Goal: Task Accomplishment & Management: Use online tool/utility

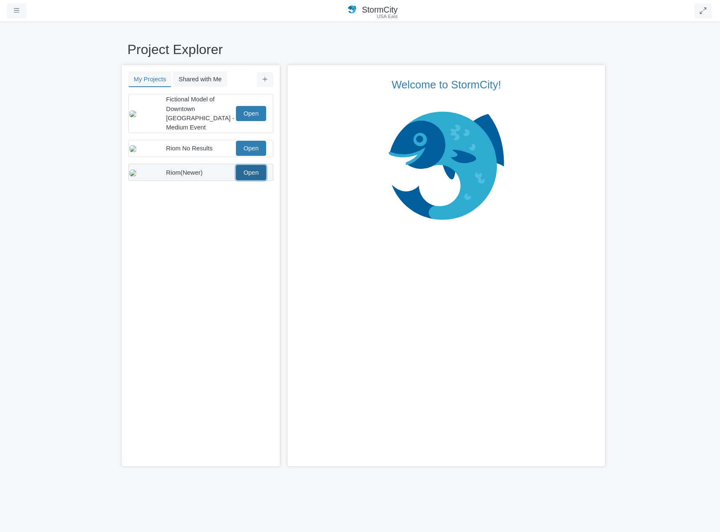
click at [250, 171] on link "Open" at bounding box center [251, 172] width 30 height 15
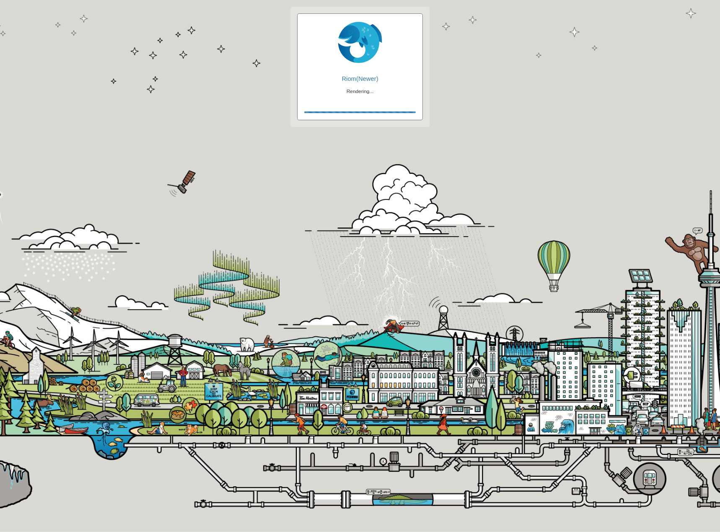
checkbox input "true"
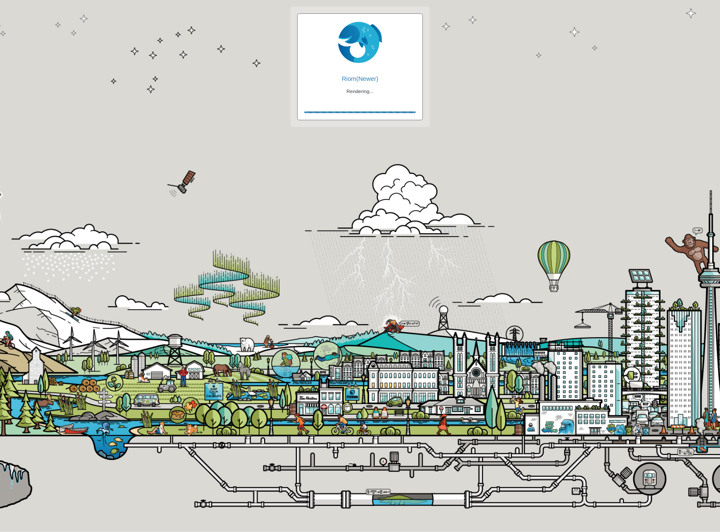
checkbox input "true"
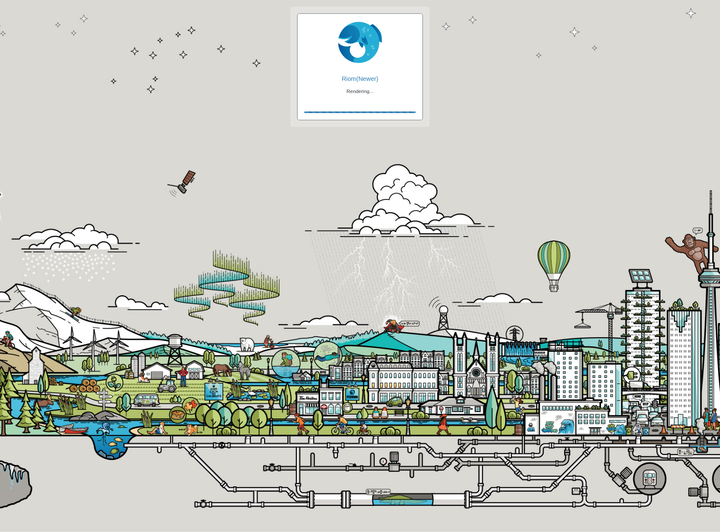
checkbox input "false"
checkbox input "true"
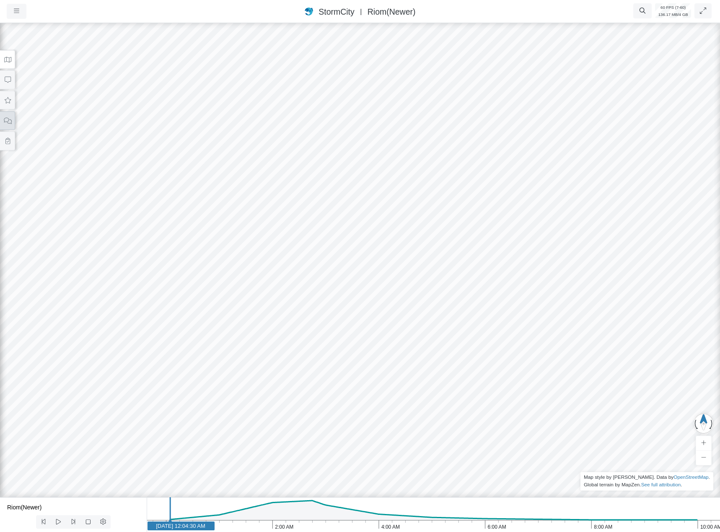
click at [8, 122] on icon at bounding box center [8, 121] width 8 height 6
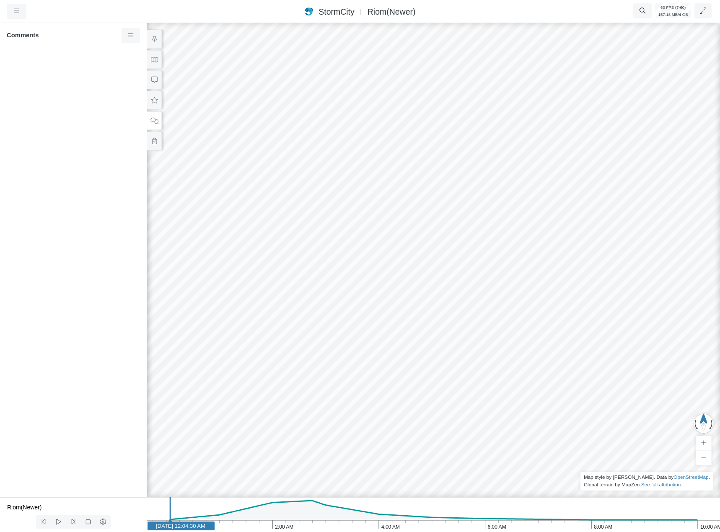
click at [408, 222] on div at bounding box center [433, 276] width 720 height 511
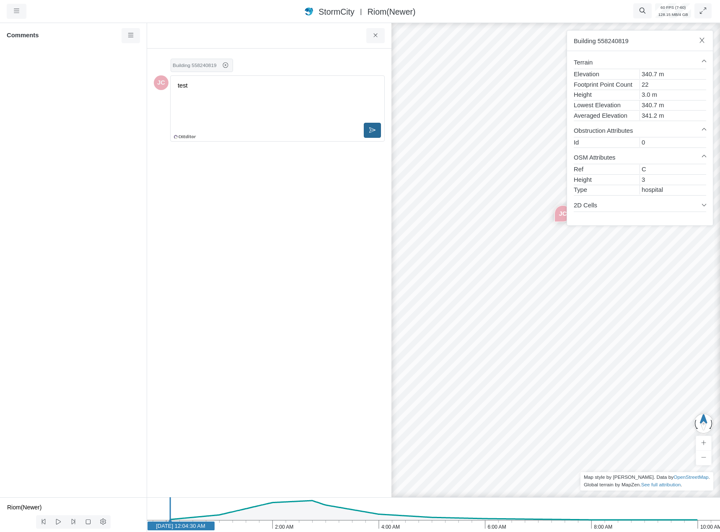
click at [373, 129] on icon at bounding box center [372, 130] width 6 height 6
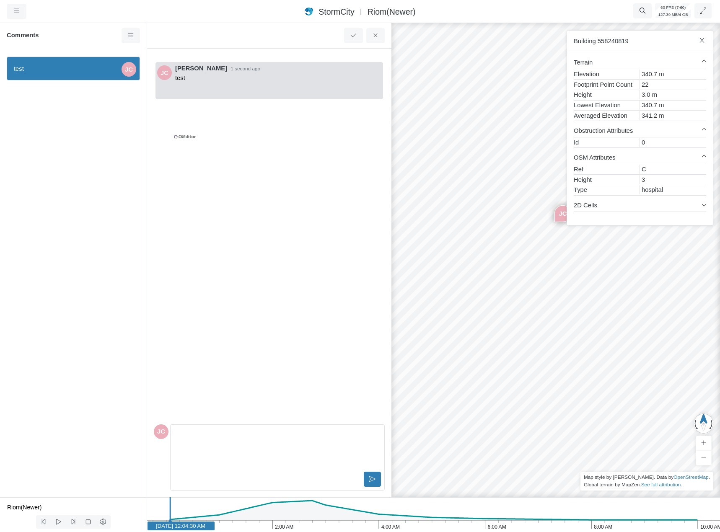
click at [199, 444] on div "Editor editing area: main" at bounding box center [277, 449] width 207 height 42
click at [226, 379] on div "JC Jesse Cluthe 1 second ago test" at bounding box center [269, 237] width 231 height 365
click at [203, 449] on div "Editor editing area: main" at bounding box center [277, 449] width 207 height 42
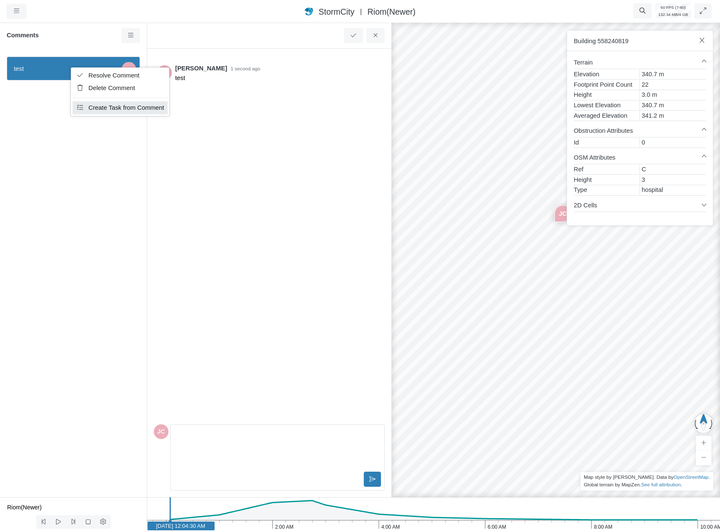
click at [106, 107] on span "Create Task from Comment" at bounding box center [126, 107] width 76 height 7
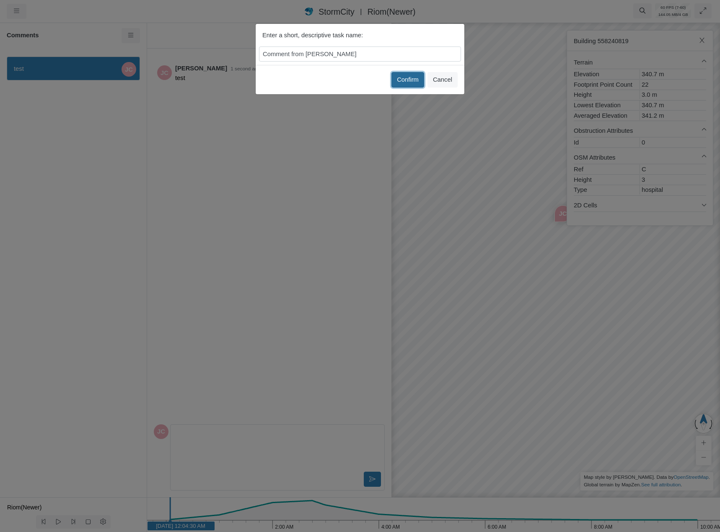
drag, startPoint x: 406, startPoint y: 84, endPoint x: 322, endPoint y: 143, distance: 103.1
click at [407, 84] on button "Confirm" at bounding box center [407, 79] width 33 height 15
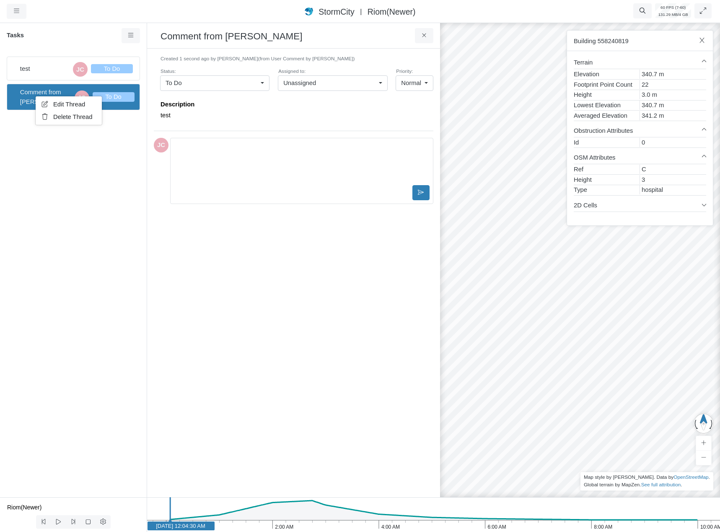
drag, startPoint x: 20, startPoint y: 199, endPoint x: 145, endPoint y: 142, distance: 137.4
click at [22, 199] on div "test JC To Do Comment from Jesse Cluthe JC To Do" at bounding box center [73, 273] width 147 height 447
click at [278, 58] on span "(from User Comment by Jesse Cluthe)" at bounding box center [306, 59] width 97 height 6
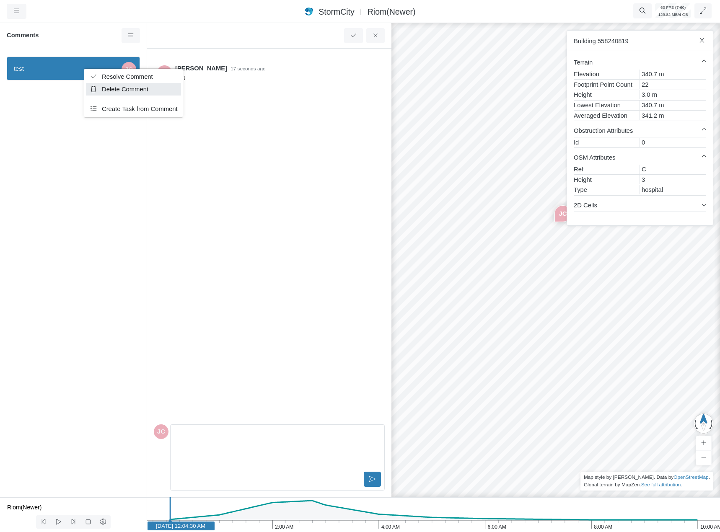
click at [108, 93] on span "Delete Comment" at bounding box center [125, 89] width 46 height 7
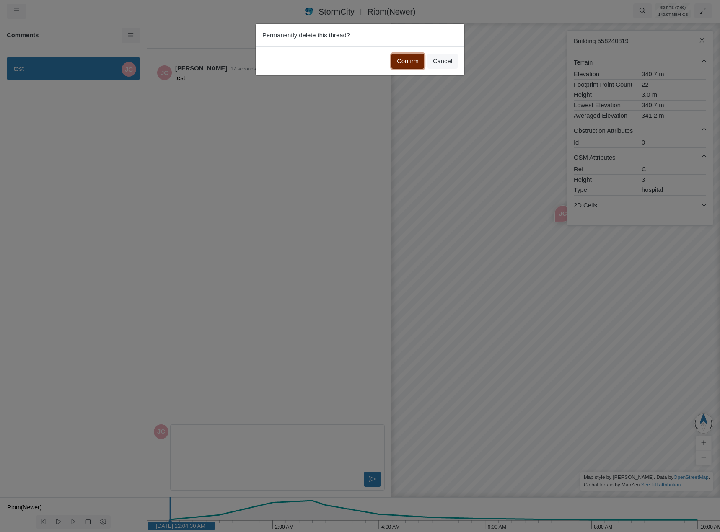
click at [398, 60] on button "Confirm" at bounding box center [407, 61] width 33 height 15
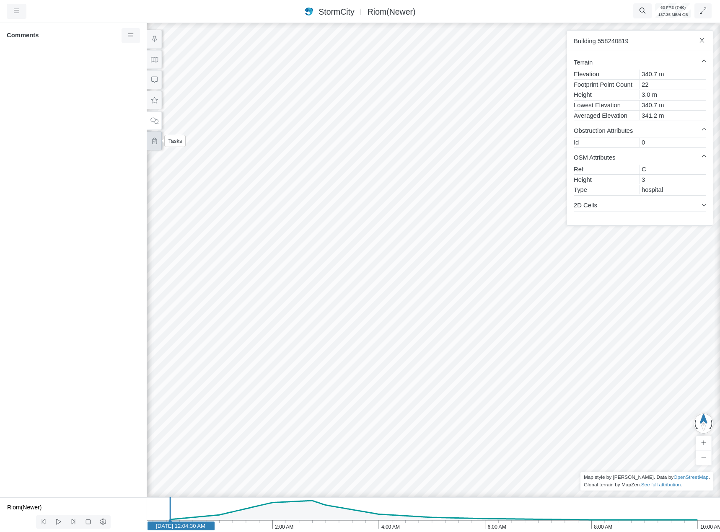
drag, startPoint x: 156, startPoint y: 139, endPoint x: 155, endPoint y: 134, distance: 5.9
click at [157, 139] on icon at bounding box center [154, 141] width 8 height 6
click at [42, 101] on span "Comment from Jesse Cluthe" at bounding box center [45, 97] width 51 height 18
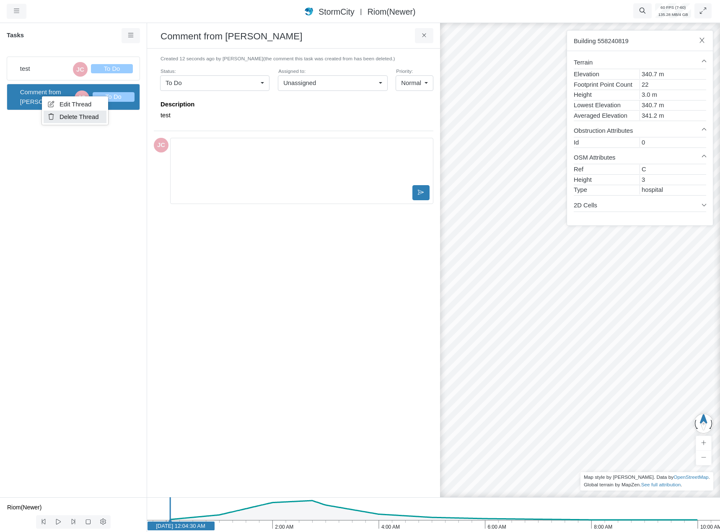
click at [68, 116] on span "Delete Thread" at bounding box center [78, 117] width 39 height 7
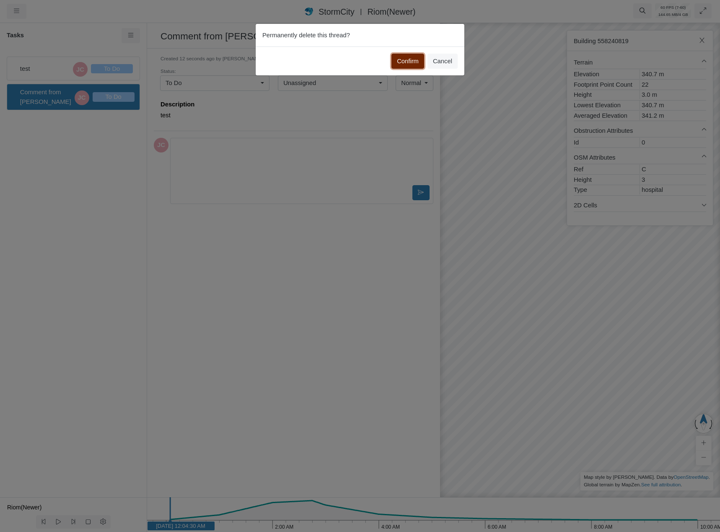
click at [405, 64] on button "Confirm" at bounding box center [407, 61] width 33 height 15
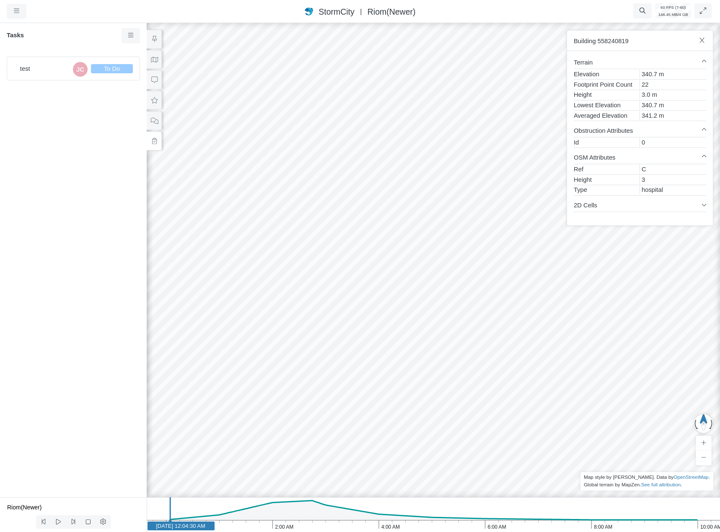
click at [37, 65] on span "test" at bounding box center [44, 68] width 49 height 9
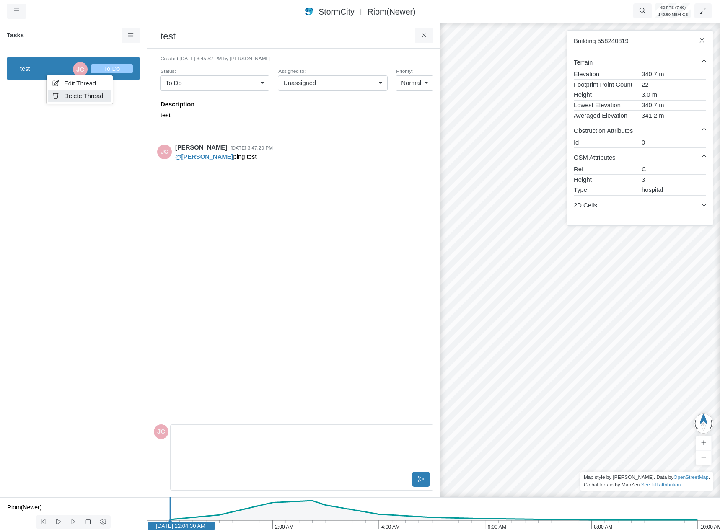
click at [68, 93] on span "Delete Thread" at bounding box center [83, 96] width 39 height 7
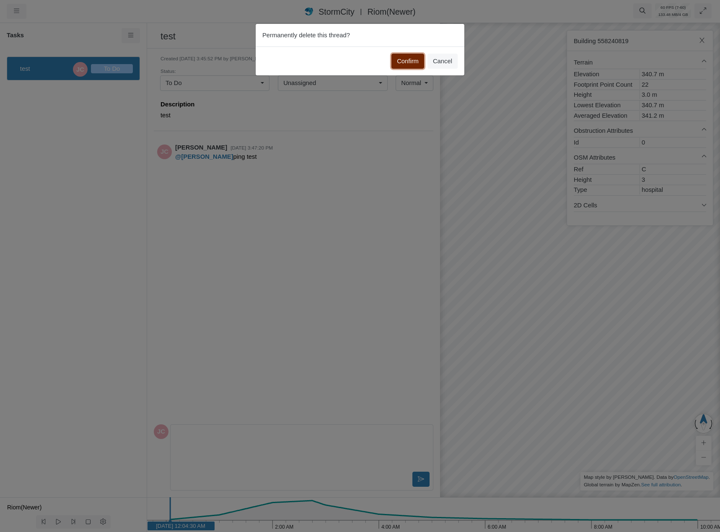
click at [406, 61] on button "Confirm" at bounding box center [407, 61] width 33 height 15
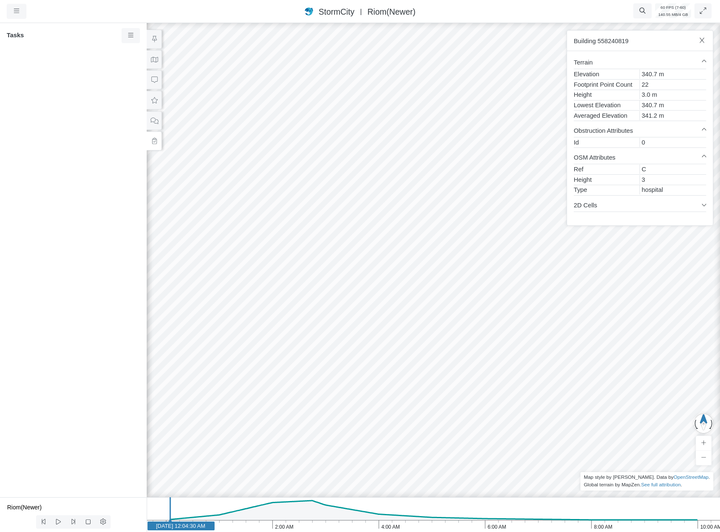
click at [469, 241] on div at bounding box center [433, 276] width 720 height 511
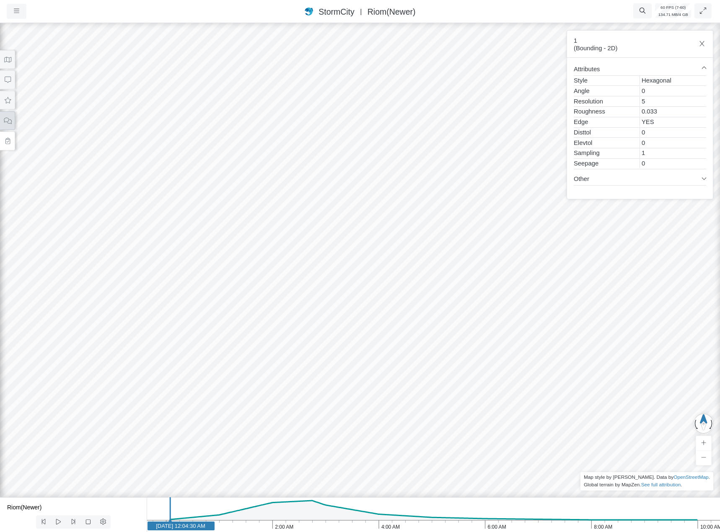
click at [9, 125] on button at bounding box center [7, 120] width 15 height 19
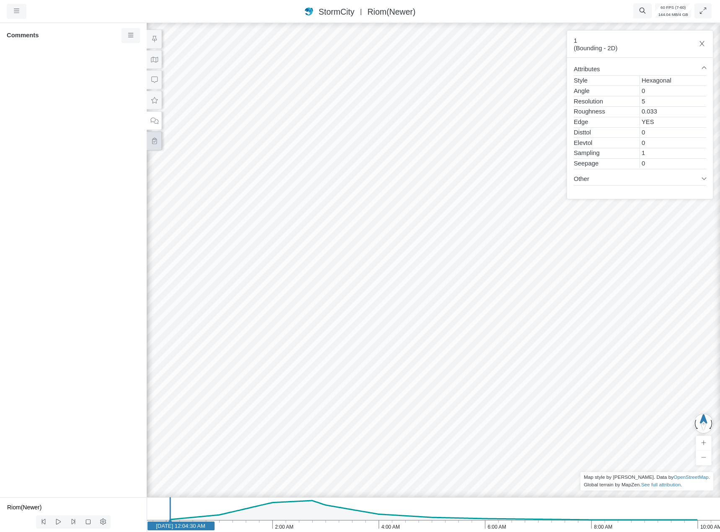
click at [150, 139] on icon at bounding box center [154, 141] width 8 height 6
click at [127, 37] on icon at bounding box center [131, 35] width 8 height 6
click at [134, 48] on link "New Task" at bounding box center [155, 51] width 63 height 13
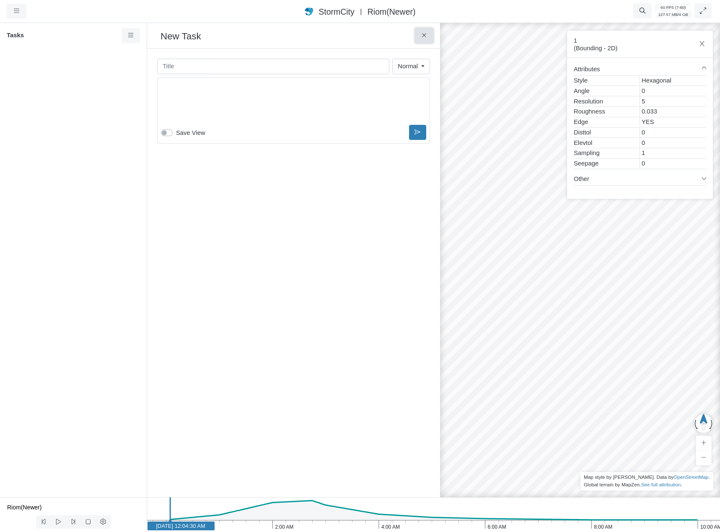
click at [428, 34] on button at bounding box center [424, 35] width 19 height 15
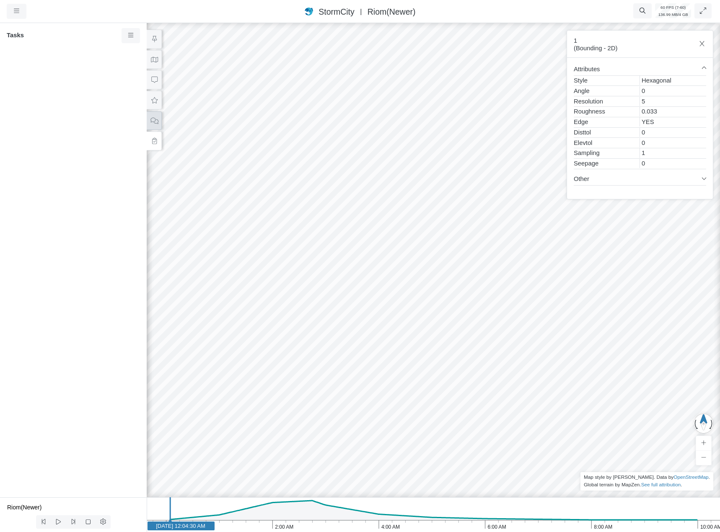
click at [156, 121] on icon at bounding box center [154, 121] width 8 height 6
click at [464, 244] on div at bounding box center [433, 276] width 720 height 511
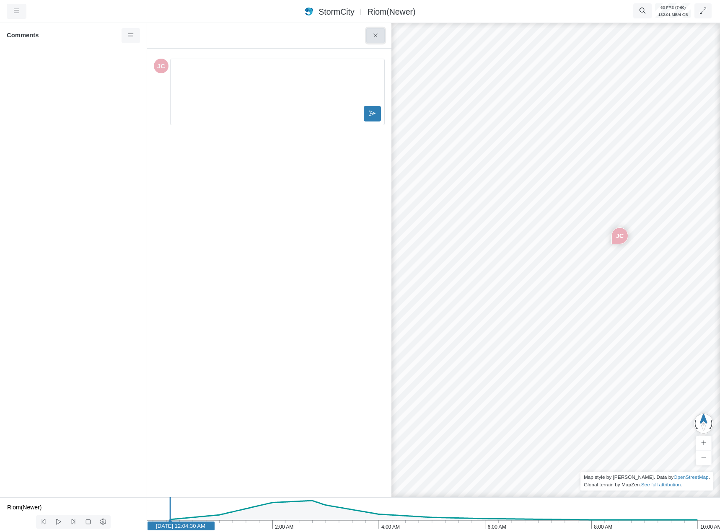
click at [379, 36] on icon at bounding box center [376, 35] width 8 height 6
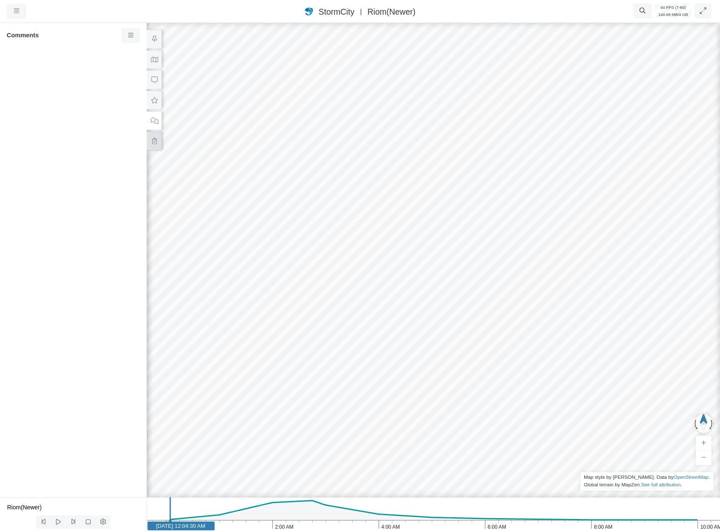
click at [156, 141] on icon at bounding box center [154, 141] width 8 height 6
click at [132, 42] on link at bounding box center [130, 35] width 19 height 15
click at [131, 50] on icon at bounding box center [131, 51] width 8 height 6
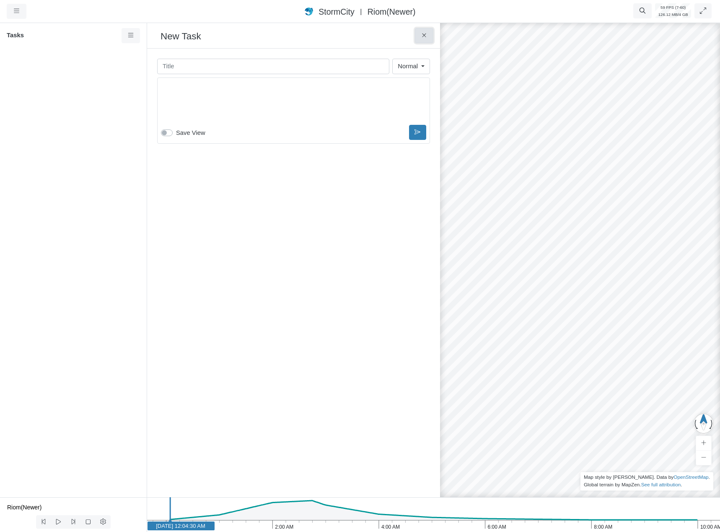
drag, startPoint x: 426, startPoint y: 38, endPoint x: 402, endPoint y: 57, distance: 31.1
click at [427, 38] on icon at bounding box center [424, 35] width 8 height 6
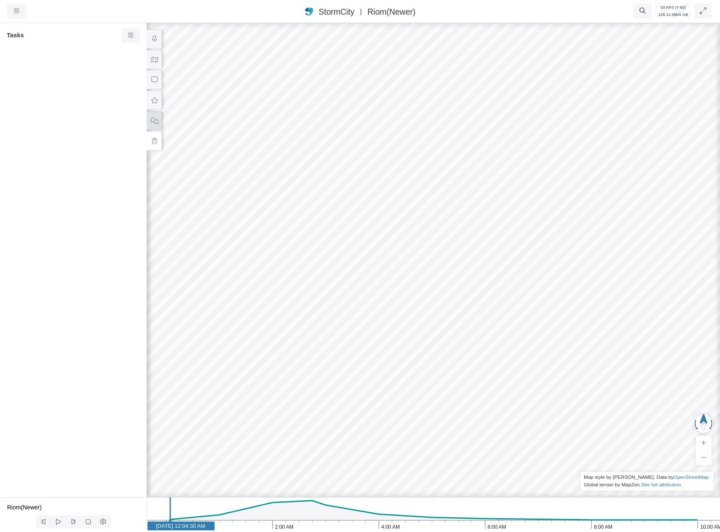
click at [152, 123] on icon at bounding box center [154, 121] width 8 height 6
click at [433, 379] on div at bounding box center [433, 276] width 720 height 511
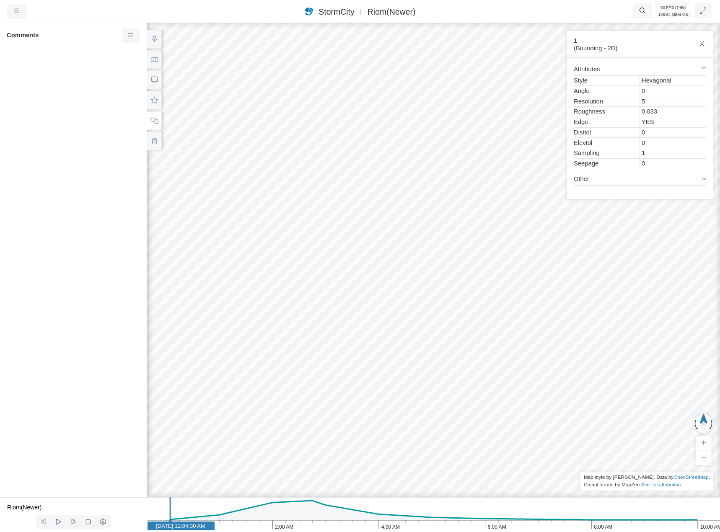
click at [430, 369] on div at bounding box center [433, 276] width 720 height 511
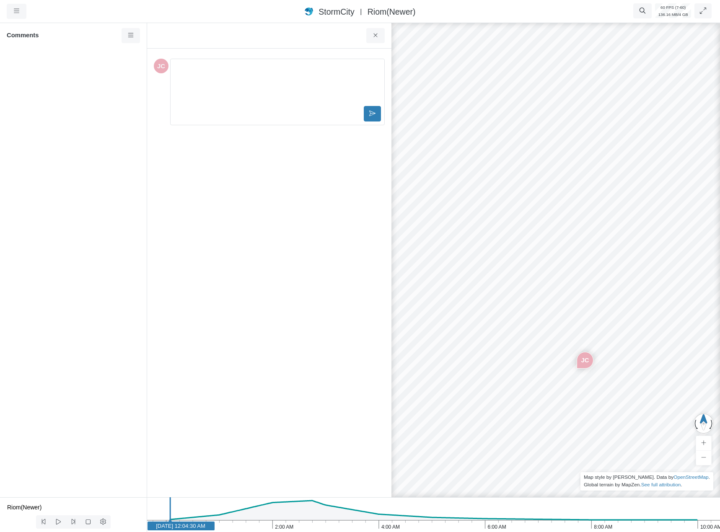
click at [197, 79] on div "Editor editing area: main" at bounding box center [277, 83] width 207 height 42
click at [374, 117] on button at bounding box center [372, 113] width 17 height 15
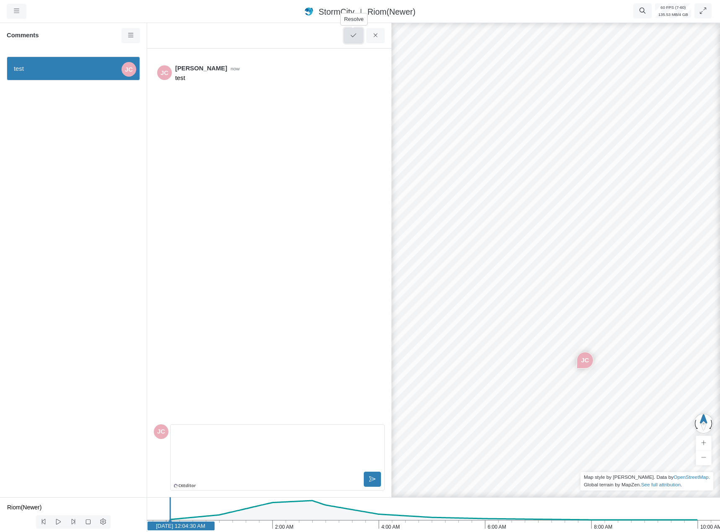
click at [351, 39] on button at bounding box center [353, 35] width 19 height 15
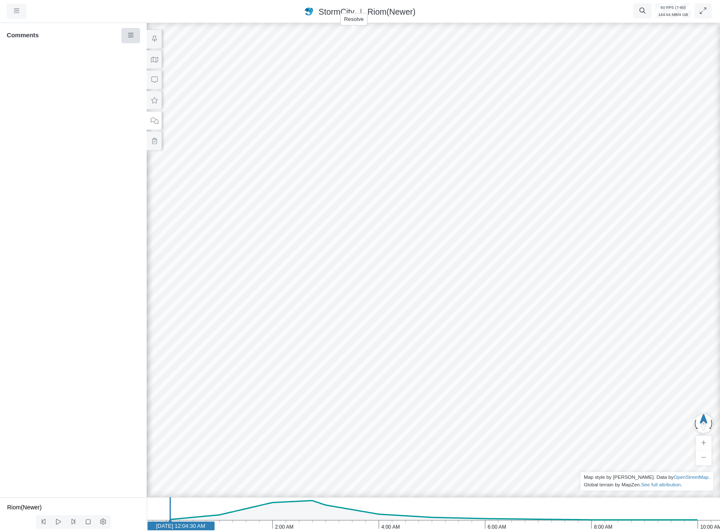
click at [136, 30] on link at bounding box center [130, 35] width 19 height 15
click at [147, 54] on span "Show Resolved Comments" at bounding box center [176, 51] width 75 height 7
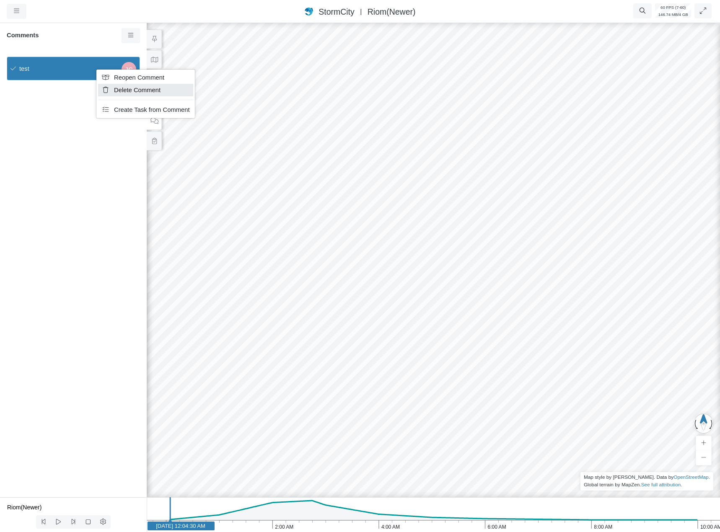
click at [122, 90] on span "Delete Comment" at bounding box center [137, 90] width 46 height 7
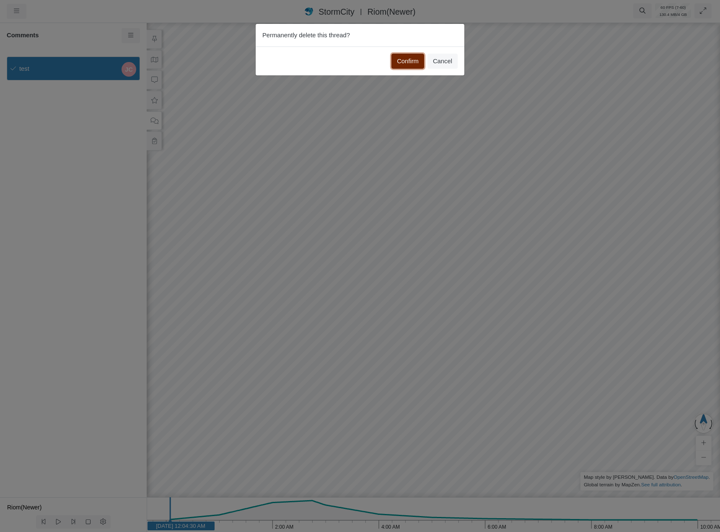
click at [405, 61] on button "Confirm" at bounding box center [407, 61] width 33 height 15
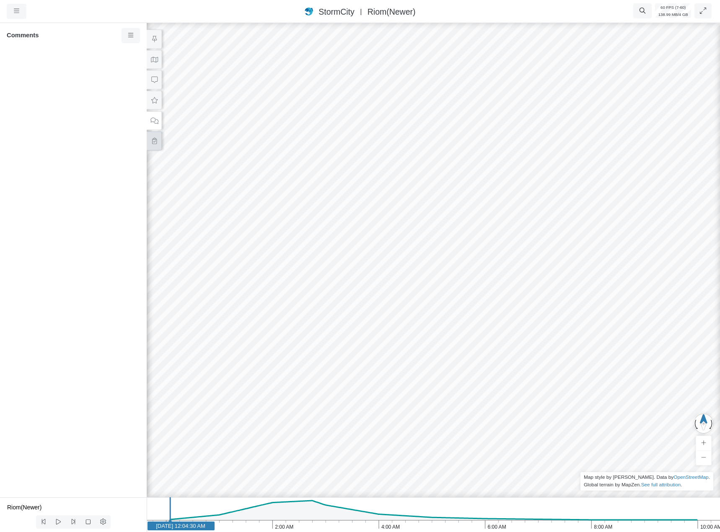
click at [153, 139] on icon at bounding box center [154, 141] width 5 height 6
click at [130, 34] on icon at bounding box center [131, 35] width 8 height 6
click at [76, 58] on div at bounding box center [73, 273] width 147 height 447
click at [376, 10] on span "Riom(Newer)" at bounding box center [391, 11] width 48 height 9
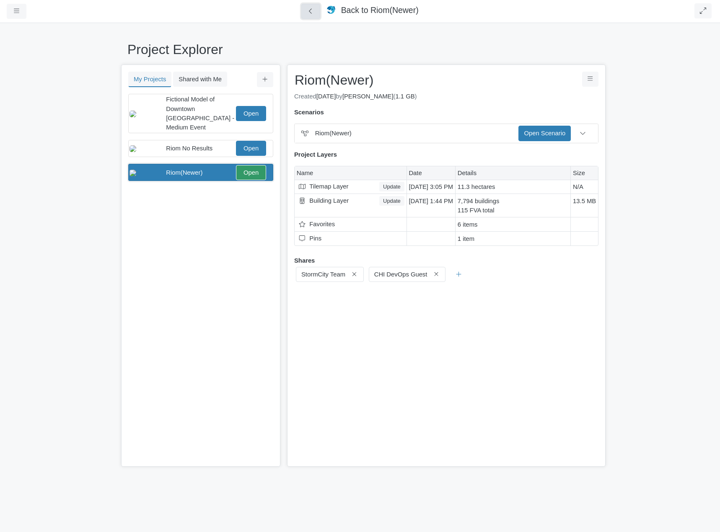
click at [308, 14] on icon at bounding box center [311, 11] width 8 height 6
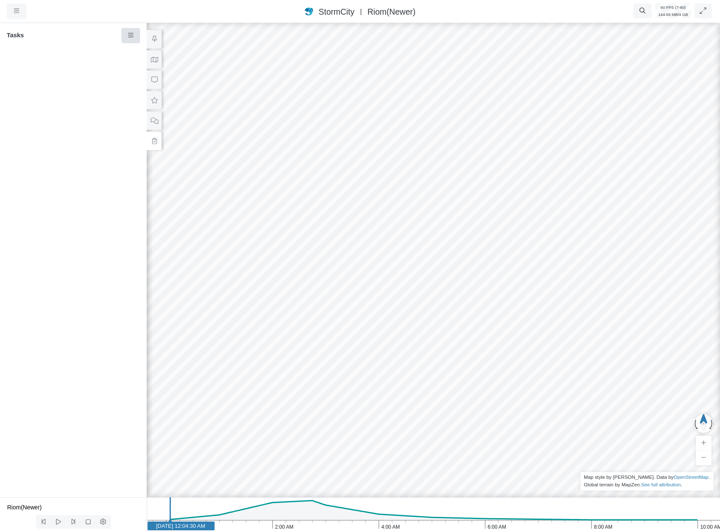
click at [124, 40] on link at bounding box center [130, 35] width 19 height 15
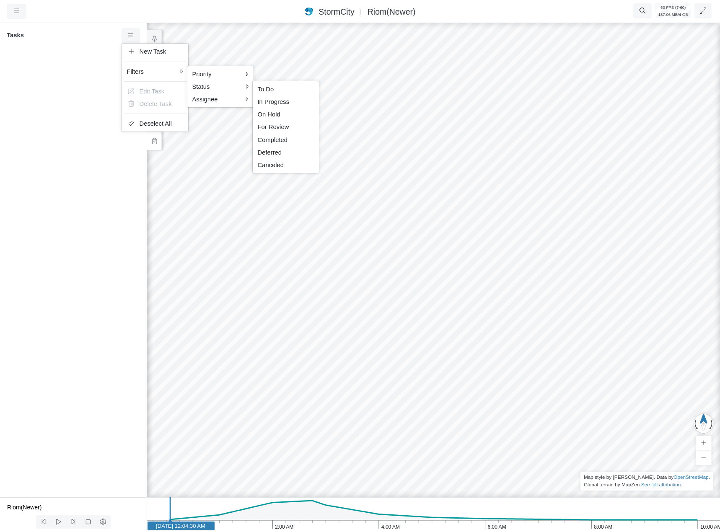
click at [279, 100] on span "In Progress" at bounding box center [274, 101] width 32 height 7
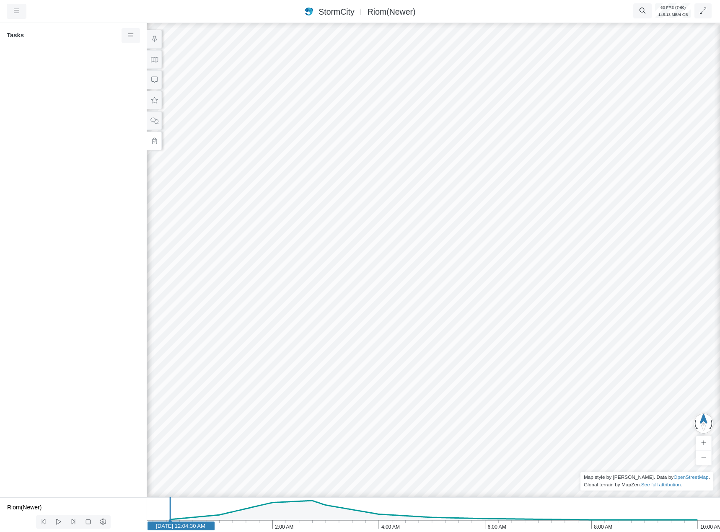
click at [107, 171] on div at bounding box center [73, 273] width 147 height 447
click at [126, 38] on link at bounding box center [130, 35] width 19 height 15
click at [157, 50] on span "New Task" at bounding box center [152, 51] width 27 height 7
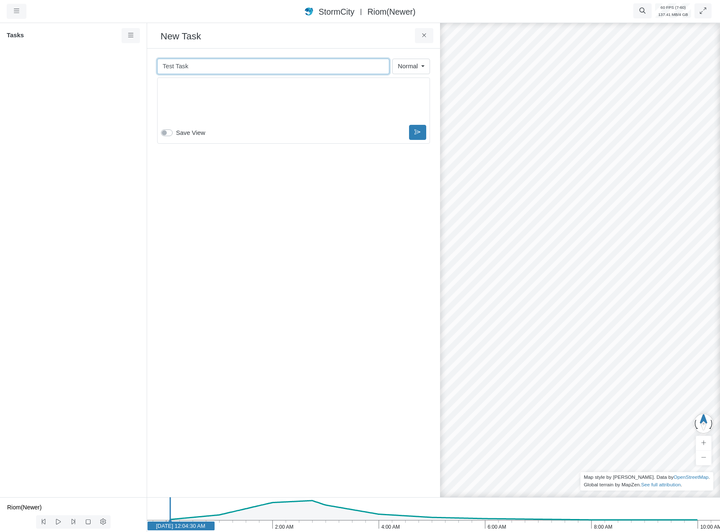
drag, startPoint x: 214, startPoint y: 65, endPoint x: 94, endPoint y: 83, distance: 121.9
click at [52, 57] on div "Projects Groups Users Preferences Profiles Data Centers Accounts Support About …" at bounding box center [360, 266] width 720 height 532
type input "Test Task"
click at [193, 106] on div "Editor editing area: main" at bounding box center [293, 102] width 265 height 42
click at [419, 147] on icon at bounding box center [417, 145] width 6 height 6
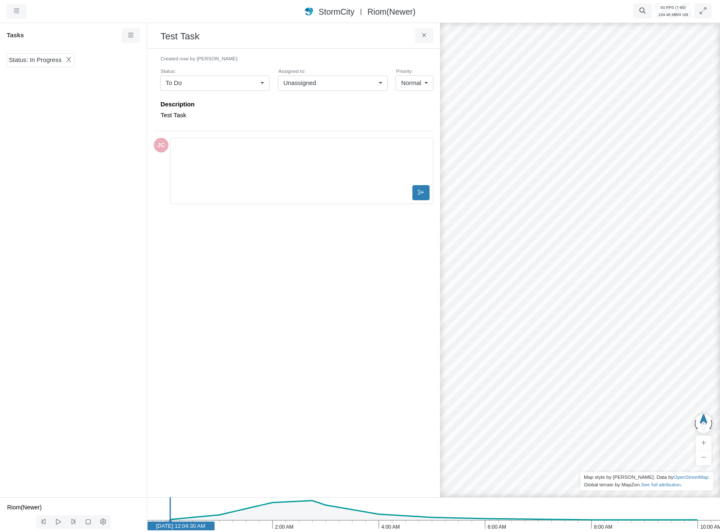
click at [94, 142] on div "Status: In Progress" at bounding box center [73, 273] width 147 height 447
click at [67, 62] on icon at bounding box center [69, 60] width 8 height 6
click at [65, 59] on icon at bounding box center [69, 60] width 8 height 6
click at [426, 34] on icon at bounding box center [424, 35] width 8 height 6
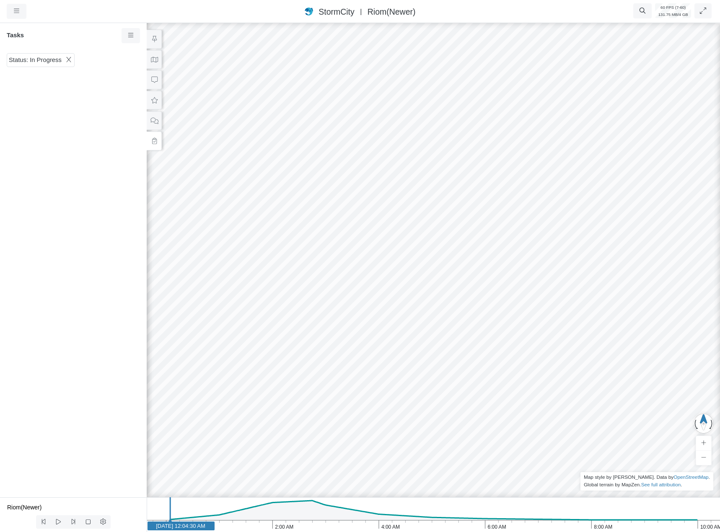
click at [139, 97] on div "Status: In Progress" at bounding box center [73, 273] width 147 height 447
click at [138, 28] on link at bounding box center [130, 35] width 19 height 15
click at [41, 70] on div "Status: In Progress" at bounding box center [73, 273] width 147 height 447
click at [40, 61] on span "Status: In Progress" at bounding box center [35, 59] width 53 height 9
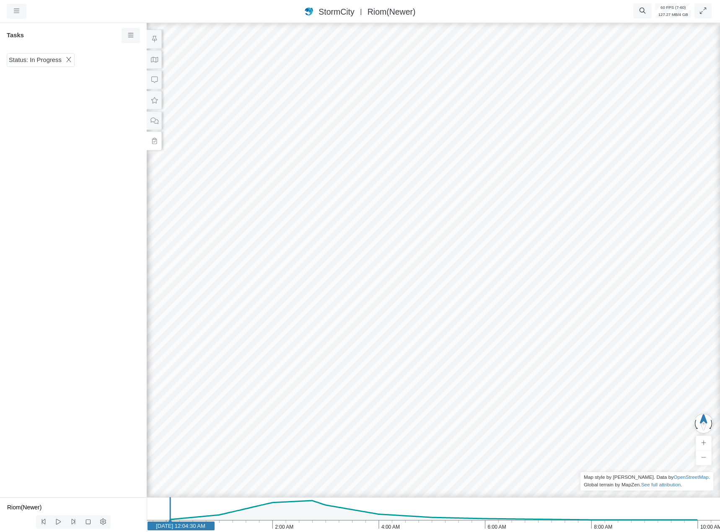
click at [66, 59] on icon at bounding box center [69, 60] width 8 height 6
drag, startPoint x: 65, startPoint y: 60, endPoint x: 54, endPoint y: 65, distance: 11.4
click at [60, 63] on div "Status: In Progress" at bounding box center [41, 59] width 68 height 13
click at [41, 62] on span "Status: In Progress" at bounding box center [35, 59] width 53 height 9
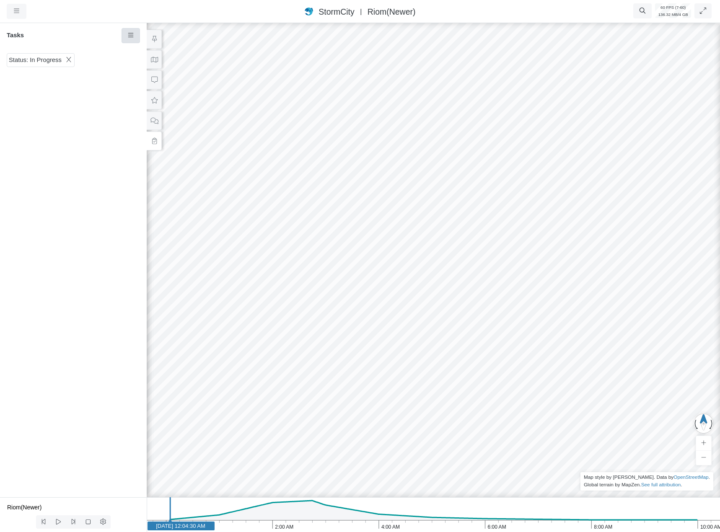
drag, startPoint x: 41, startPoint y: 62, endPoint x: 129, endPoint y: 39, distance: 91.1
click at [41, 62] on span "Status: In Progress" at bounding box center [35, 59] width 53 height 9
click at [132, 37] on icon at bounding box center [131, 35] width 8 height 6
click at [267, 87] on span "Normal" at bounding box center [268, 89] width 20 height 7
click at [48, 65] on span "Priority: Normal" at bounding box center [30, 59] width 43 height 9
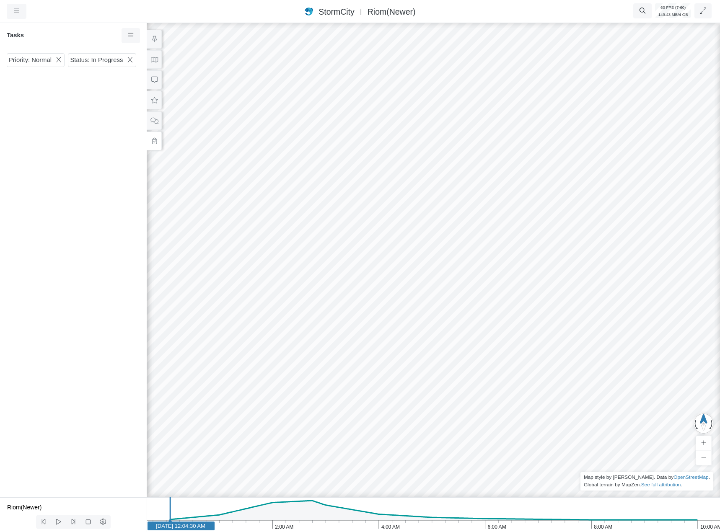
click at [53, 60] on div "Priority: Normal" at bounding box center [36, 59] width 58 height 13
click at [64, 59] on div "Priority: Normal" at bounding box center [36, 59] width 58 height 13
click at [60, 61] on icon at bounding box center [59, 60] width 8 height 6
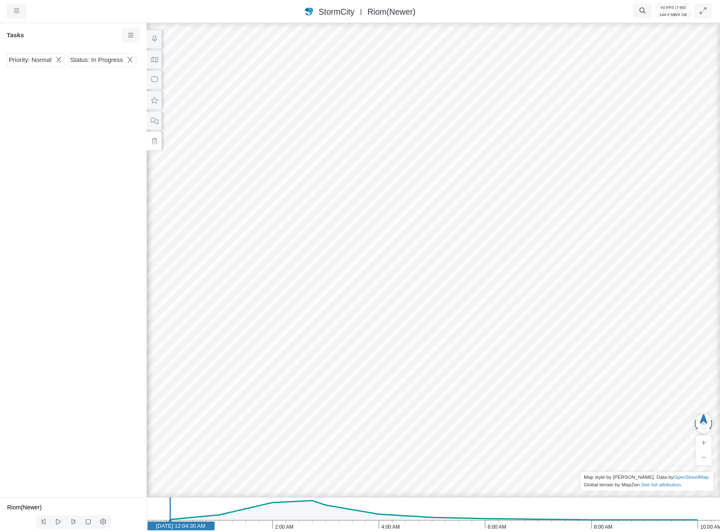
click at [83, 100] on div "Priority: Normal Status: In Progress" at bounding box center [73, 273] width 147 height 447
click at [108, 59] on span "Status: In Progress" at bounding box center [96, 59] width 53 height 9
click at [131, 57] on icon at bounding box center [130, 60] width 8 height 6
click at [65, 56] on div "Priority: Normal" at bounding box center [36, 59] width 58 height 13
click at [158, 126] on button at bounding box center [154, 120] width 15 height 19
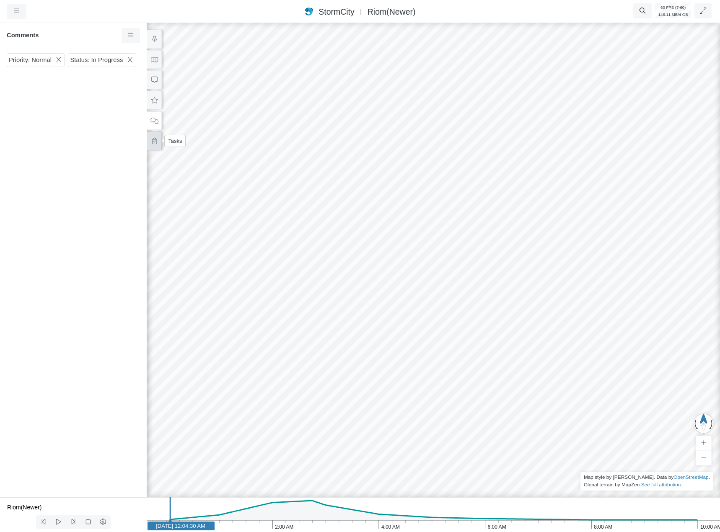
click at [154, 143] on icon at bounding box center [154, 141] width 8 height 6
click at [157, 120] on icon at bounding box center [154, 121] width 8 height 6
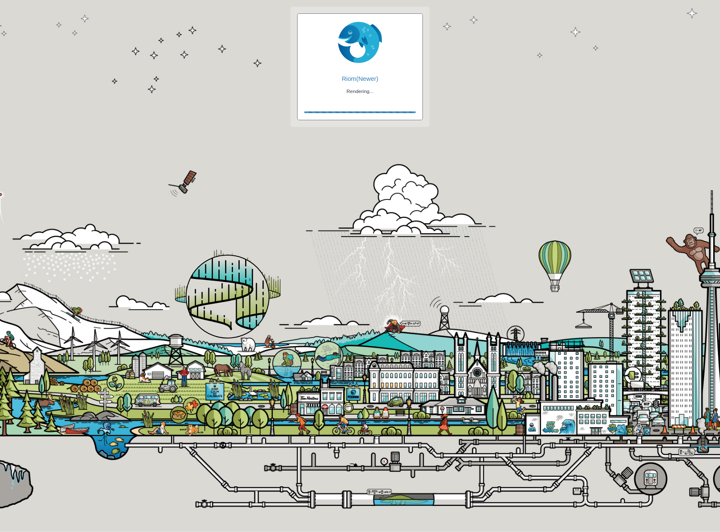
checkbox input "true"
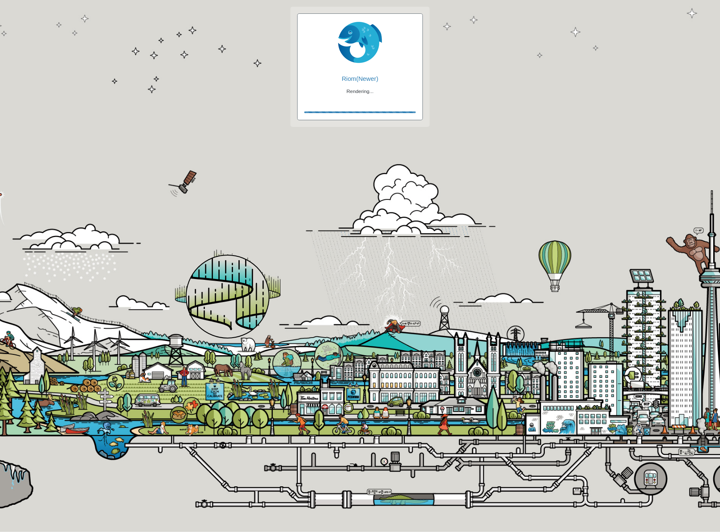
checkbox input "true"
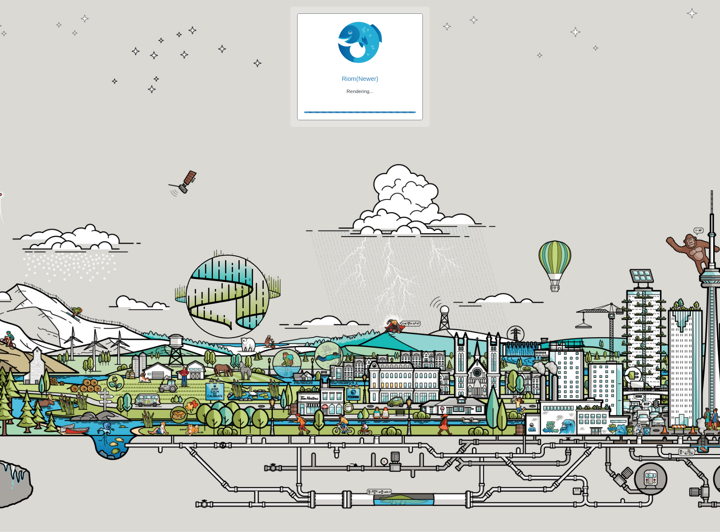
checkbox input "false"
checkbox input "true"
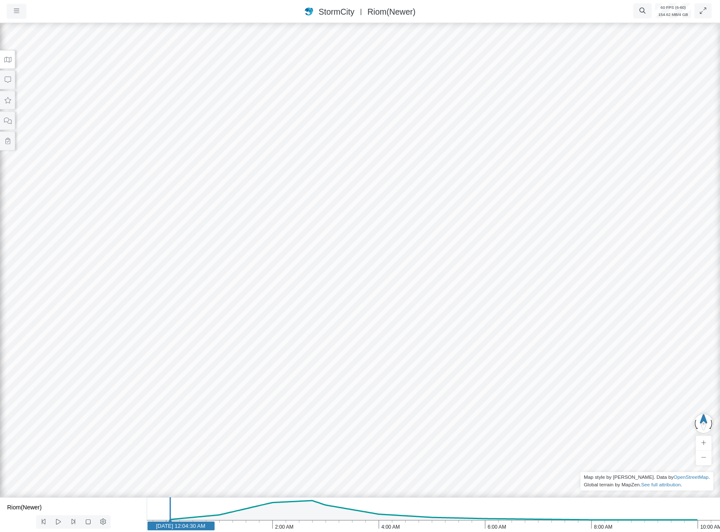
click at [13, 59] on button at bounding box center [7, 59] width 15 height 19
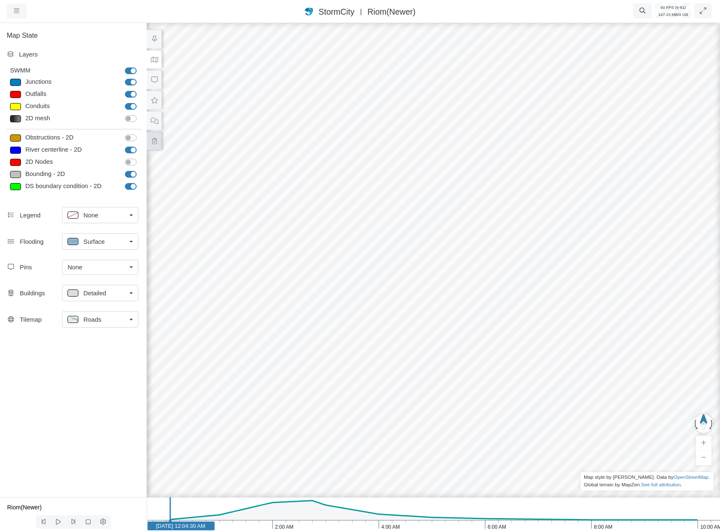
click at [155, 137] on button at bounding box center [154, 141] width 15 height 19
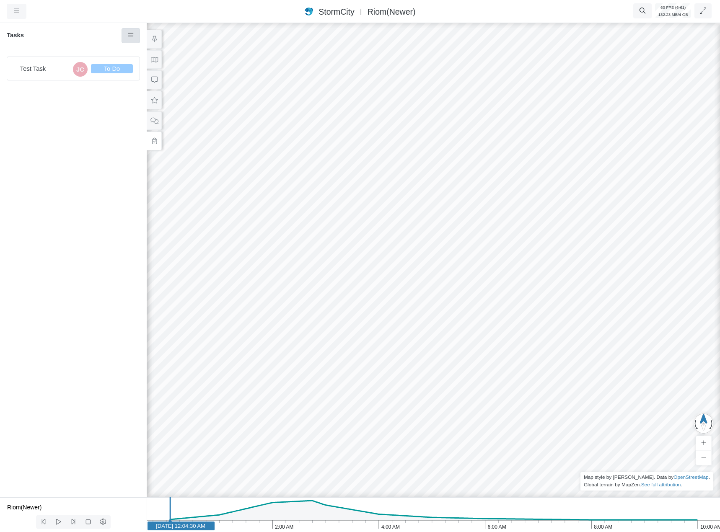
click at [132, 32] on link at bounding box center [130, 35] width 19 height 15
drag, startPoint x: 271, startPoint y: 77, endPoint x: 247, endPoint y: 81, distance: 24.2
click at [271, 77] on link "Low" at bounding box center [285, 76] width 63 height 13
click at [51, 60] on icon at bounding box center [50, 60] width 8 height 6
click at [128, 40] on link at bounding box center [130, 35] width 19 height 15
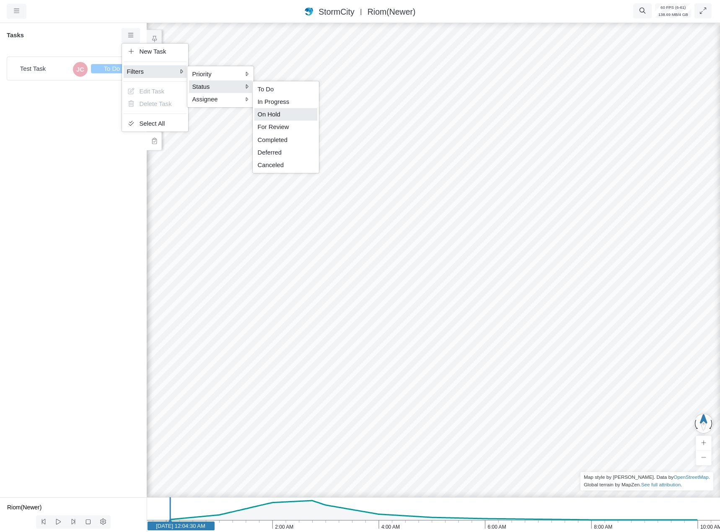
click at [279, 111] on span "On Hold" at bounding box center [269, 114] width 23 height 7
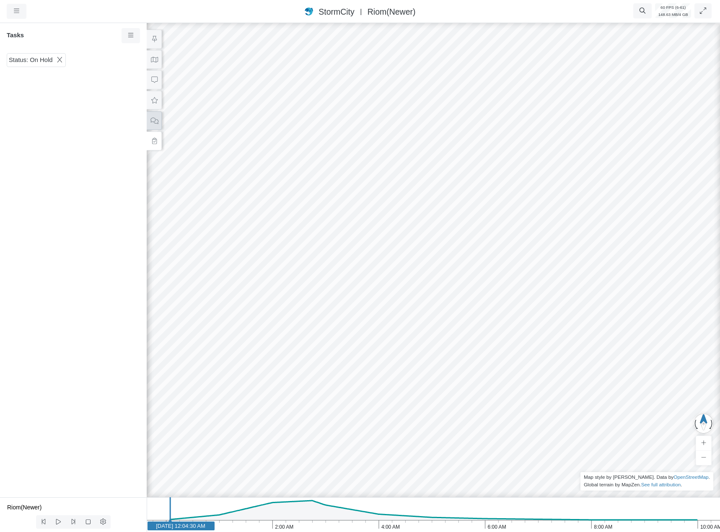
click at [155, 126] on button at bounding box center [154, 120] width 15 height 19
click at [154, 140] on icon at bounding box center [154, 141] width 8 height 6
click at [128, 37] on icon at bounding box center [131, 35] width 8 height 6
drag, startPoint x: 272, startPoint y: 101, endPoint x: 257, endPoint y: 108, distance: 16.7
click at [273, 101] on span "Jesse Cluthe" at bounding box center [283, 101] width 51 height 7
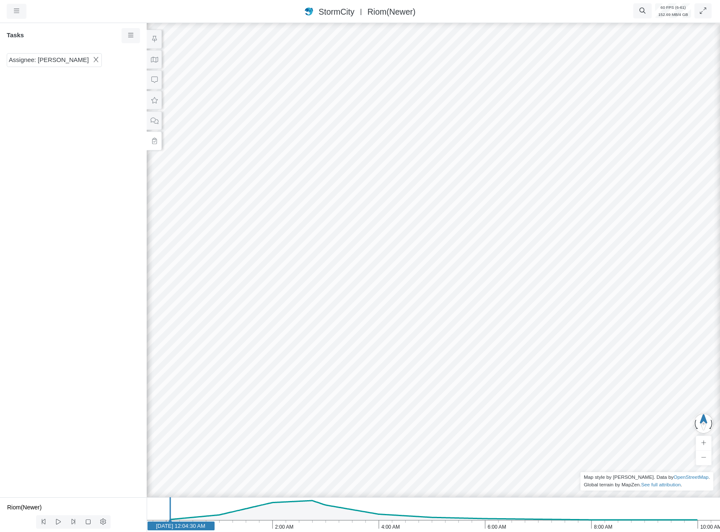
click at [65, 60] on span "Assignee: Jesse Cluthe" at bounding box center [49, 59] width 80 height 9
click at [92, 58] on icon at bounding box center [96, 60] width 8 height 6
click at [91, 74] on div "Test Task JC To Do" at bounding box center [73, 69] width 133 height 24
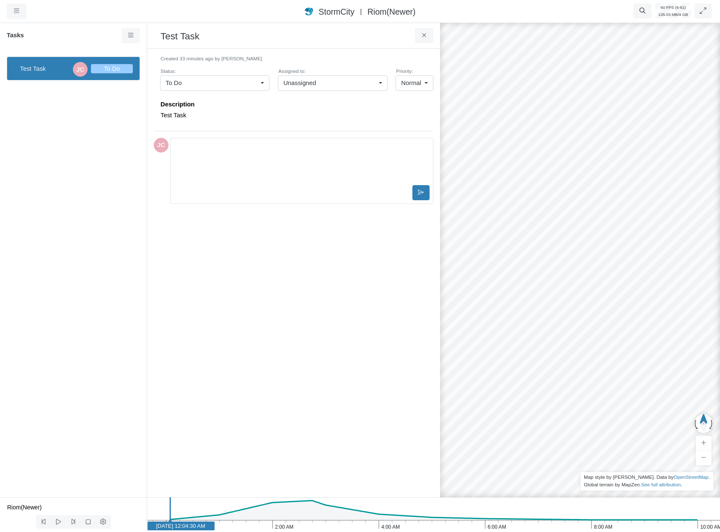
click at [312, 83] on span "Unassigned" at bounding box center [299, 82] width 33 height 9
drag, startPoint x: 308, startPoint y: 108, endPoint x: 305, endPoint y: 119, distance: 11.3
click at [308, 108] on link "Jesse Cluthe" at bounding box center [332, 113] width 108 height 13
click at [127, 38] on icon at bounding box center [131, 35] width 8 height 6
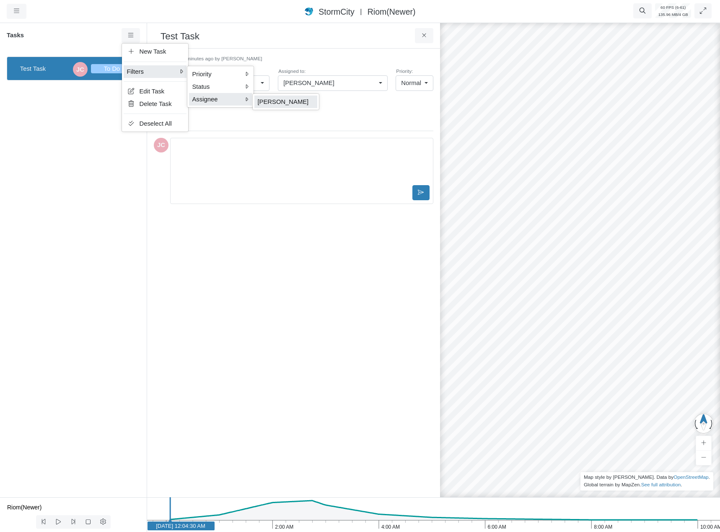
click at [276, 98] on span "Jesse Cluthe" at bounding box center [283, 101] width 51 height 7
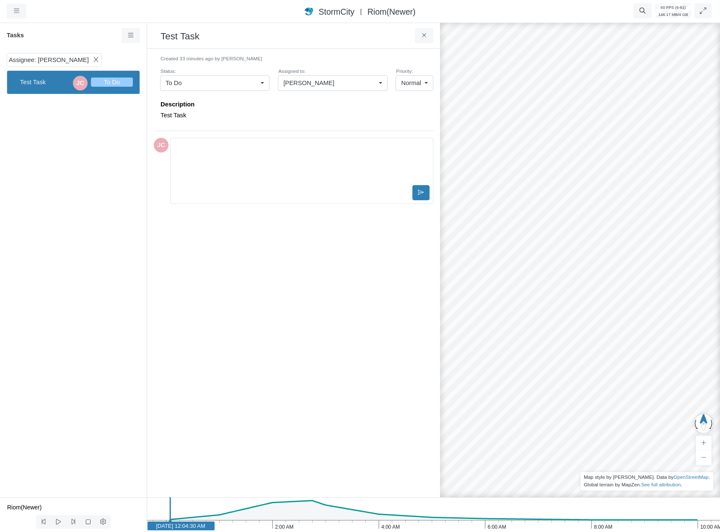
click at [92, 59] on icon at bounding box center [96, 60] width 8 height 6
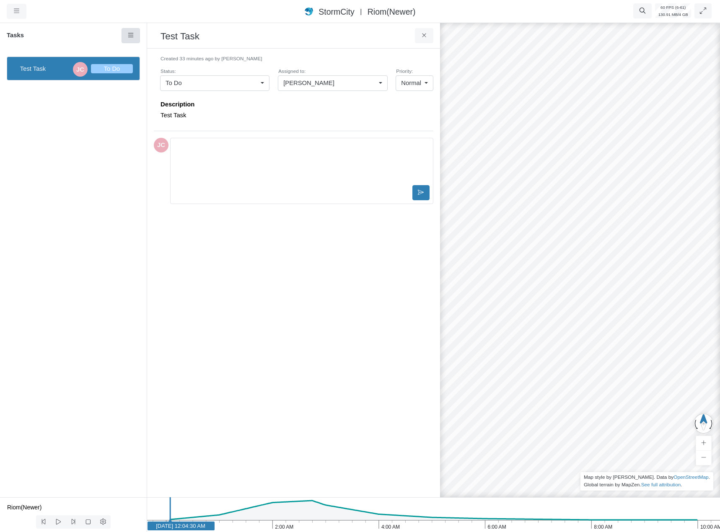
click at [135, 35] on link at bounding box center [130, 35] width 19 height 15
click at [266, 109] on div "Description Test Task" at bounding box center [296, 112] width 273 height 36
click at [239, 84] on div "To Do" at bounding box center [211, 82] width 92 height 9
click at [320, 114] on p "Test Task" at bounding box center [294, 115] width 269 height 9
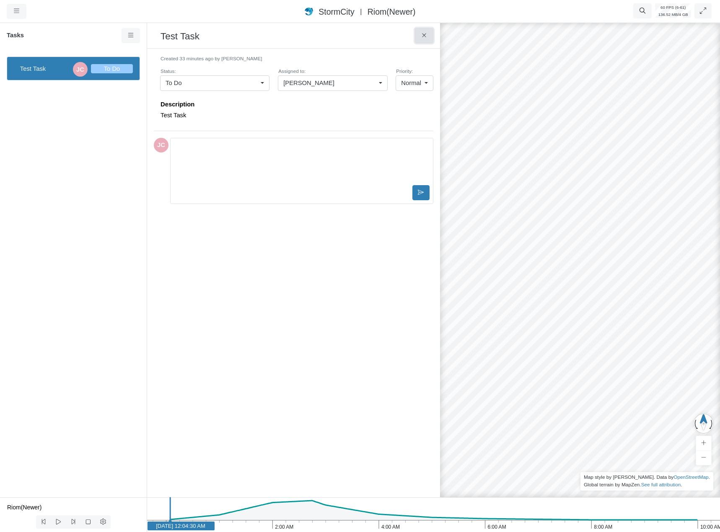
click at [424, 35] on icon at bounding box center [424, 35] width 8 height 6
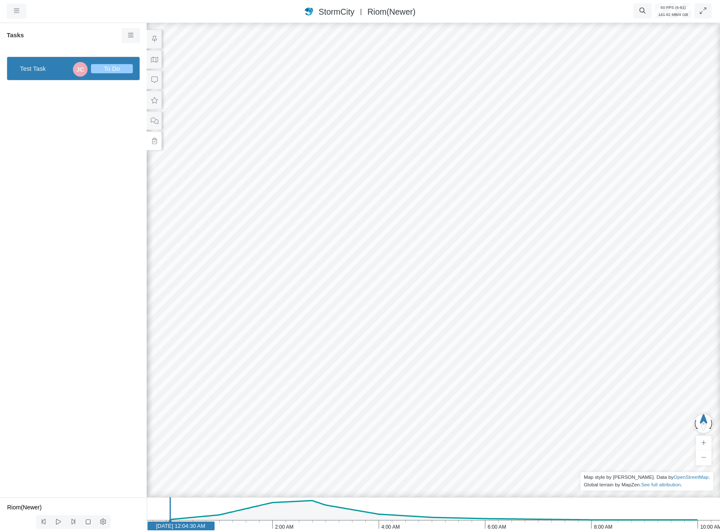
click at [59, 281] on div "Test Task JC To Do" at bounding box center [73, 273] width 147 height 447
click at [61, 80] on div "Test Task JC To Do" at bounding box center [73, 69] width 133 height 24
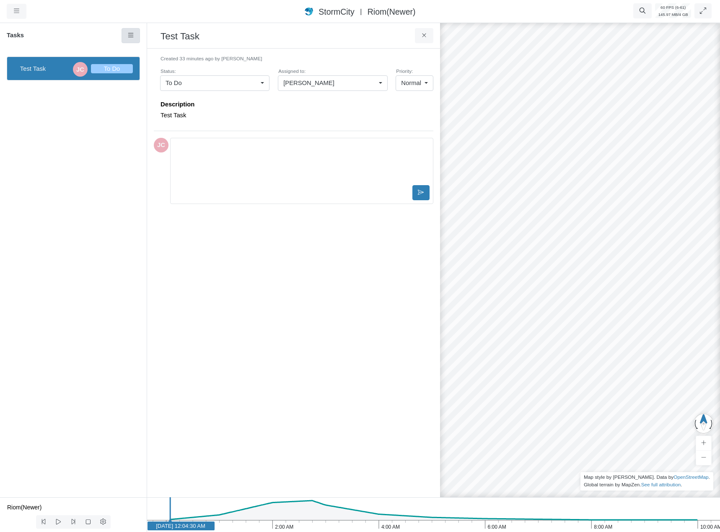
click at [137, 36] on link at bounding box center [130, 35] width 19 height 15
click at [74, 201] on div "Test Task JC To Do" at bounding box center [73, 273] width 147 height 447
click at [247, 167] on div "Editor editing area: main" at bounding box center [301, 163] width 255 height 42
click at [197, 285] on div "Created 33 minutes ago by Jesse Cluthe Status: To Do To Do In Progress On Hold …" at bounding box center [293, 272] width 279 height 435
click at [231, 172] on div "Editor editing area: main" at bounding box center [301, 163] width 255 height 42
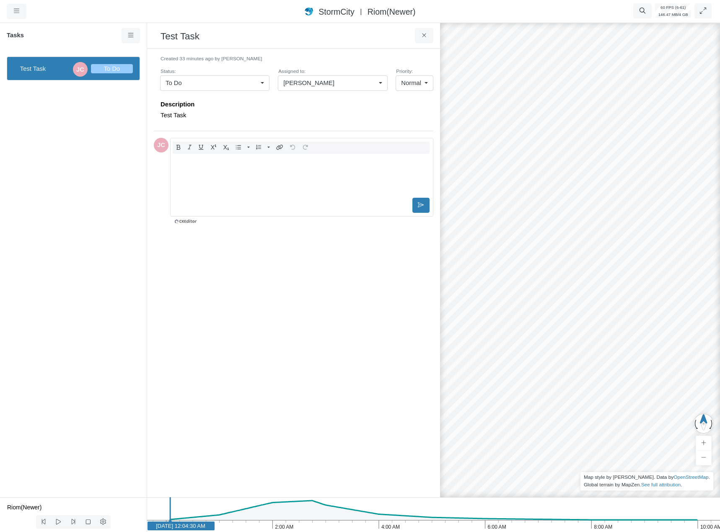
click at [241, 262] on div "Created 33 minutes ago by Jesse Cluthe Status: To Do To Do In Progress On Hold …" at bounding box center [293, 272] width 279 height 435
click at [235, 178] on div "Editor editing area: main" at bounding box center [301, 163] width 255 height 42
drag, startPoint x: 233, startPoint y: 273, endPoint x: 229, endPoint y: 232, distance: 41.7
click at [235, 273] on div "Created 33 minutes ago by Jesse Cluthe Status: To Do To Do In Progress On Hold …" at bounding box center [293, 272] width 279 height 435
click at [225, 176] on div "Editor editing area: main" at bounding box center [301, 175] width 255 height 42
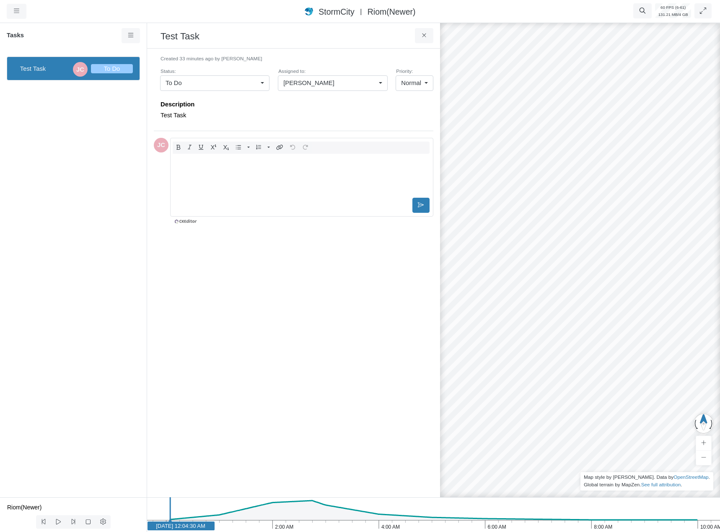
drag, startPoint x: 218, startPoint y: 276, endPoint x: 229, endPoint y: 230, distance: 46.8
click at [222, 276] on div "Created 33 minutes ago by Jesse Cluthe Status: To Do To Do In Progress On Hold …" at bounding box center [293, 272] width 279 height 435
click at [222, 174] on div "Editor editing area: main" at bounding box center [301, 163] width 255 height 42
drag, startPoint x: 224, startPoint y: 330, endPoint x: 233, endPoint y: 277, distance: 53.6
click at [227, 325] on div "Created 33 minutes ago by Jesse Cluthe Status: To Do To Do In Progress On Hold …" at bounding box center [293, 272] width 279 height 435
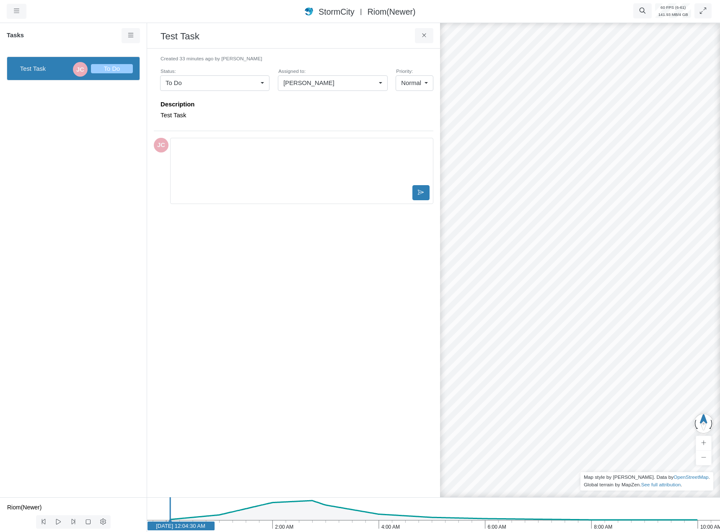
click at [219, 159] on div "Editor editing area: main" at bounding box center [301, 163] width 255 height 42
click at [222, 272] on div "Created 33 minutes ago by Jesse Cluthe Status: To Do To Do In Progress On Hold …" at bounding box center [293, 272] width 279 height 435
click at [222, 169] on div "Editor editing area: main" at bounding box center [301, 163] width 255 height 42
drag, startPoint x: 227, startPoint y: 326, endPoint x: 230, endPoint y: 230, distance: 96.8
click at [228, 323] on div "Created 33 minutes ago by Jesse Cluthe Status: To Do To Do In Progress On Hold …" at bounding box center [293, 272] width 279 height 435
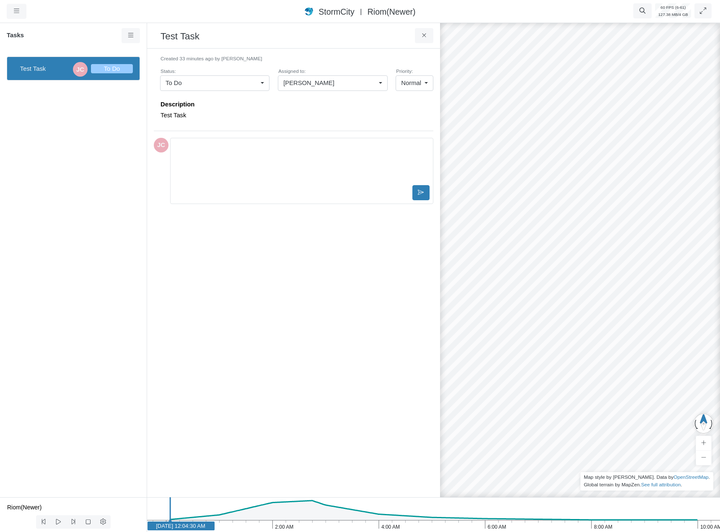
click at [222, 186] on div at bounding box center [301, 192] width 255 height 15
click at [232, 159] on div "Editor editing area: main" at bounding box center [301, 163] width 255 height 42
click at [277, 147] on icon "Editor toolbar" at bounding box center [279, 146] width 7 height 5
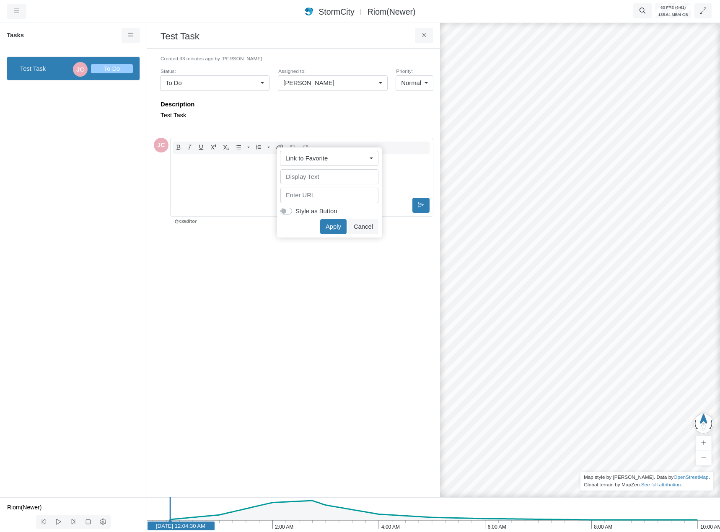
click at [250, 255] on div "Created 33 minutes ago by Jesse Cluthe Status: To Do To Do In Progress On Hold …" at bounding box center [293, 272] width 279 height 435
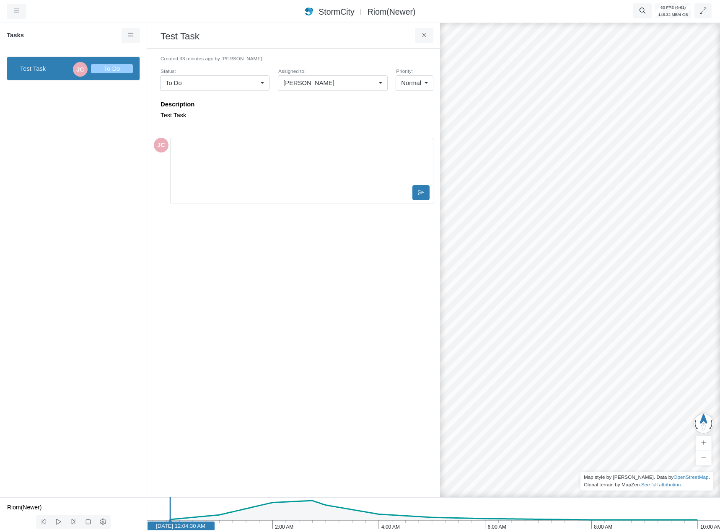
click at [338, 248] on div "Created 33 minutes ago by Jesse Cluthe Status: To Do To Do In Progress On Hold …" at bounding box center [293, 272] width 279 height 435
click at [328, 86] on div "Jesse Cluthe" at bounding box center [329, 82] width 92 height 9
click at [320, 103] on div "Unassigned" at bounding box center [332, 100] width 98 height 9
click at [301, 314] on div "Created 33 minutes ago by Jesse Cluthe Status: To Do To Do In Progress On Hold …" at bounding box center [293, 272] width 279 height 435
click at [421, 38] on icon at bounding box center [424, 35] width 8 height 6
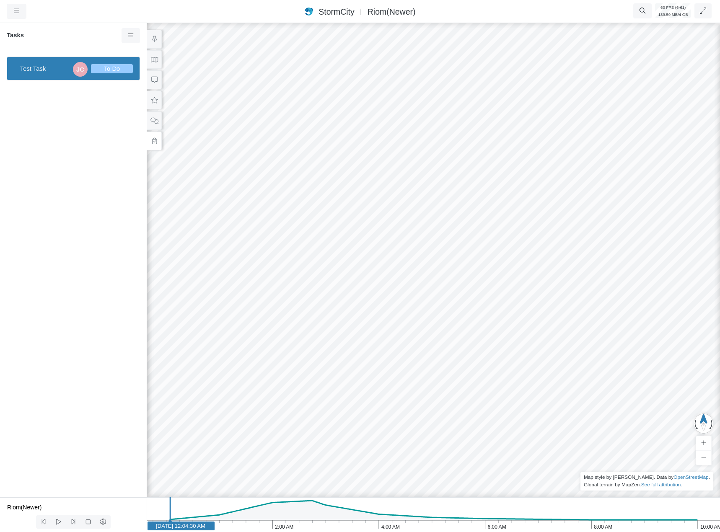
click at [31, 67] on span "Test Task" at bounding box center [44, 68] width 49 height 9
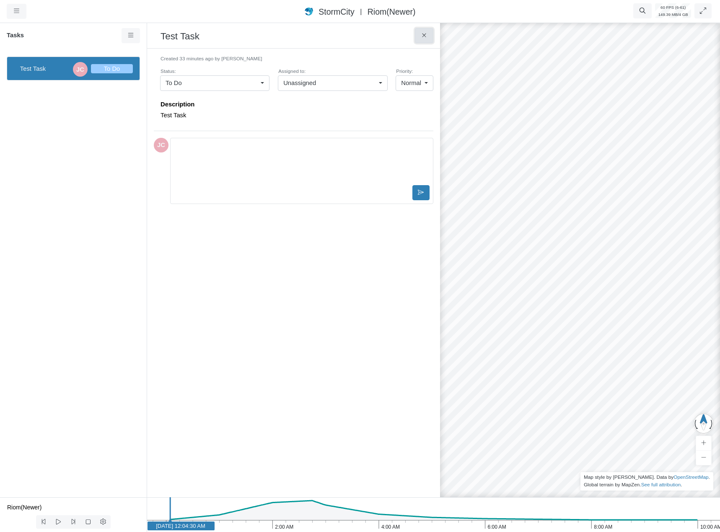
click at [421, 40] on button at bounding box center [424, 35] width 19 height 15
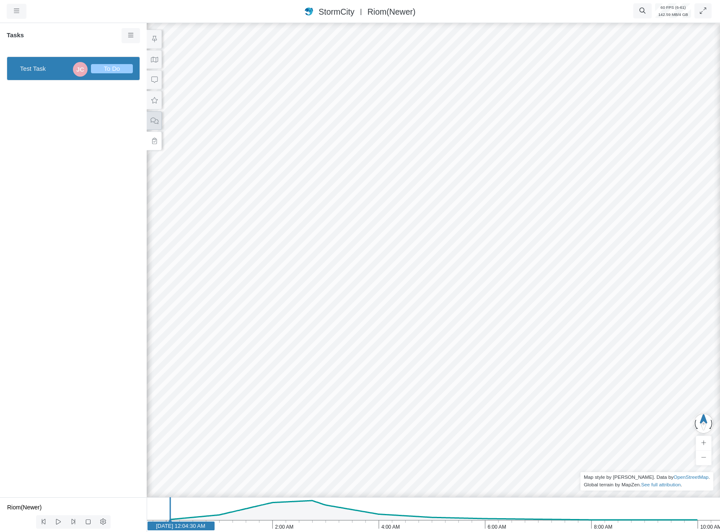
click at [157, 121] on icon at bounding box center [154, 121] width 8 height 6
click at [155, 133] on button at bounding box center [154, 141] width 15 height 19
click at [77, 69] on span "JC" at bounding box center [80, 69] width 15 height 15
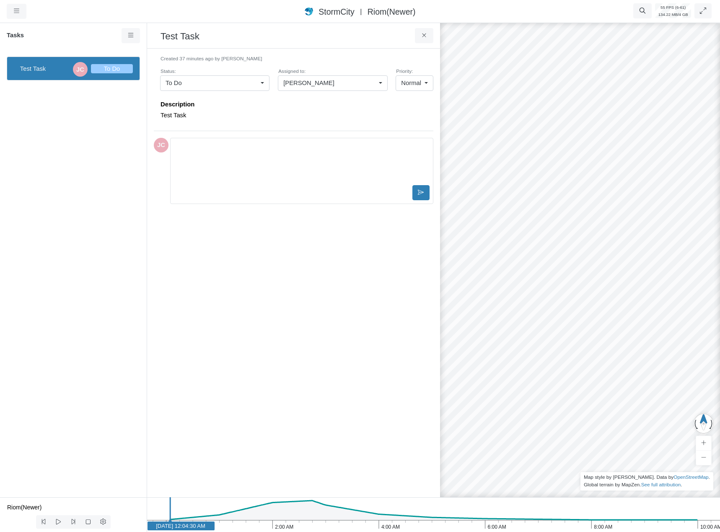
click at [301, 80] on span "Jesse Cluthe" at bounding box center [308, 82] width 51 height 9
click at [307, 101] on span "Unassigned" at bounding box center [299, 100] width 33 height 9
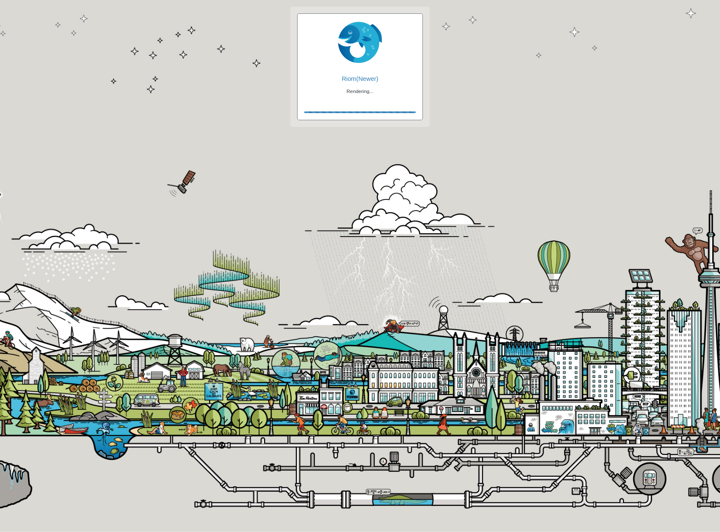
checkbox input "true"
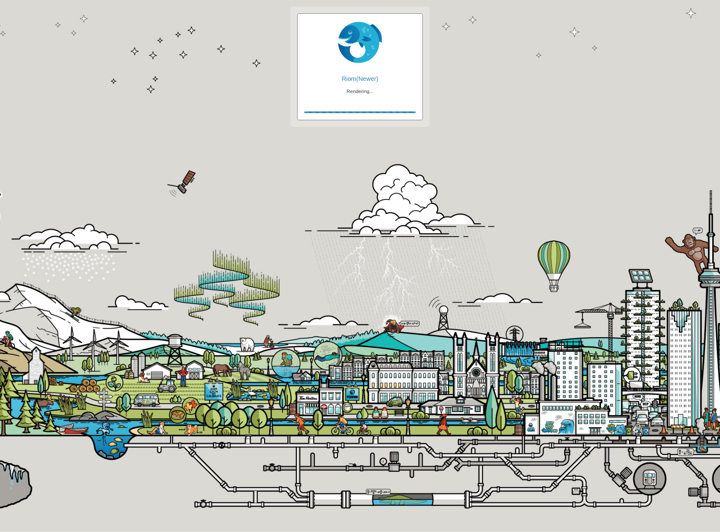
checkbox input "true"
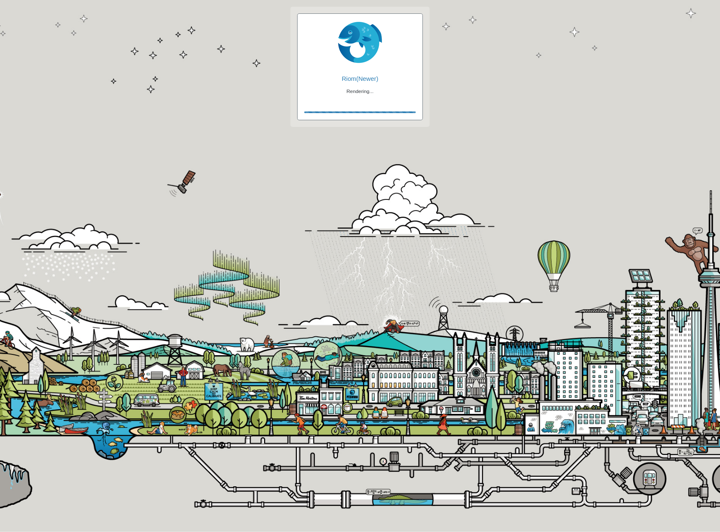
checkbox input "false"
checkbox input "true"
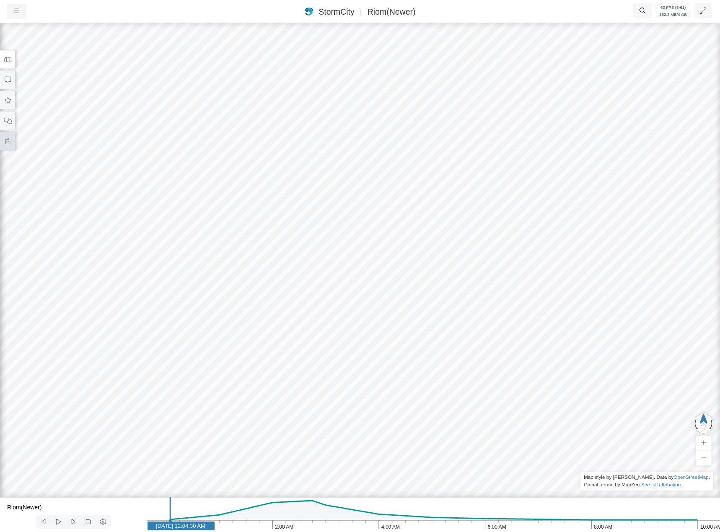
click at [13, 143] on button at bounding box center [7, 141] width 15 height 19
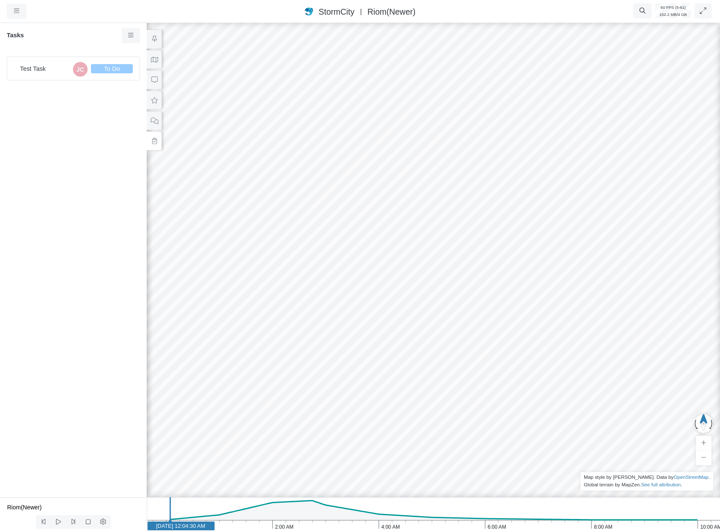
click at [67, 65] on span "Test Task" at bounding box center [44, 68] width 49 height 9
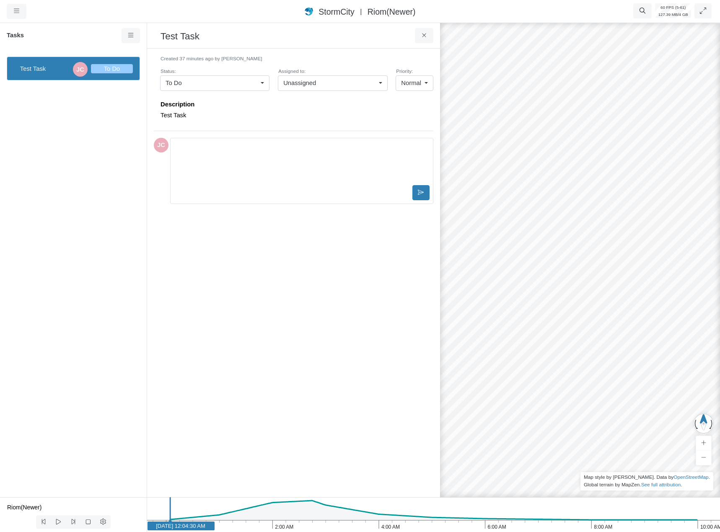
click at [410, 79] on span "Normal" at bounding box center [411, 82] width 20 height 9
click at [406, 123] on span "High" at bounding box center [406, 125] width 13 height 9
click at [411, 84] on span "High" at bounding box center [414, 82] width 13 height 9
click at [419, 114] on span "Normal" at bounding box center [418, 113] width 20 height 9
click at [421, 84] on link "Normal" at bounding box center [414, 82] width 38 height 15
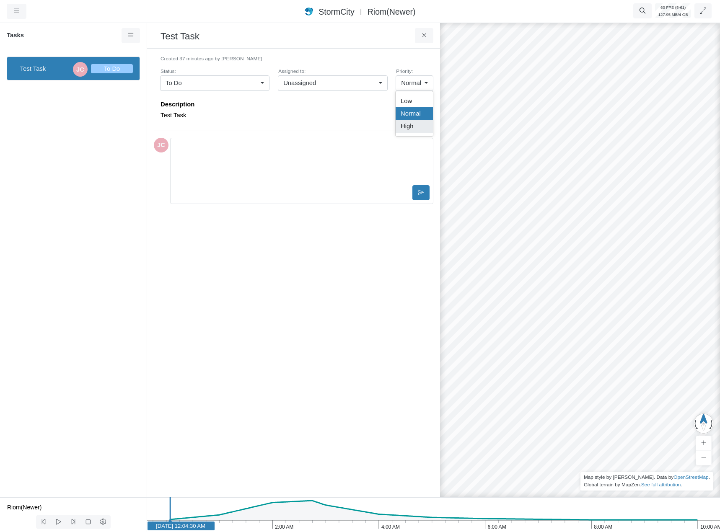
click at [411, 121] on link "High" at bounding box center [413, 126] width 37 height 13
click at [416, 83] on span "High" at bounding box center [414, 82] width 13 height 9
click at [415, 116] on span "Normal" at bounding box center [418, 113] width 20 height 9
click at [177, 80] on span "To Do" at bounding box center [173, 82] width 16 height 9
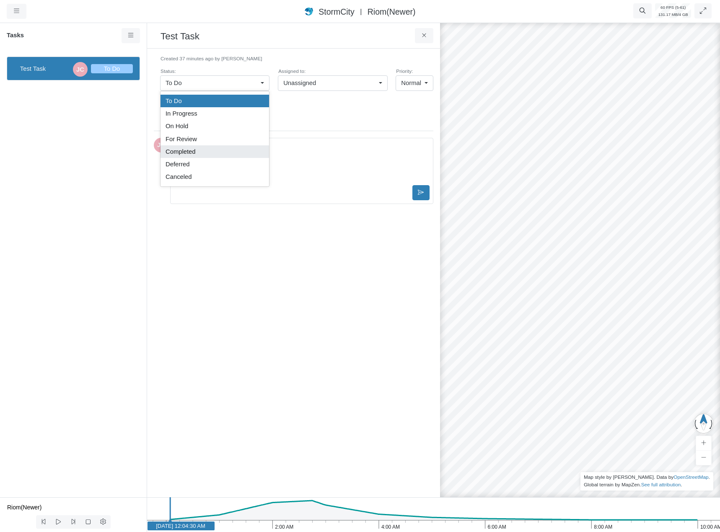
click at [204, 154] on div "Completed" at bounding box center [214, 151] width 98 height 9
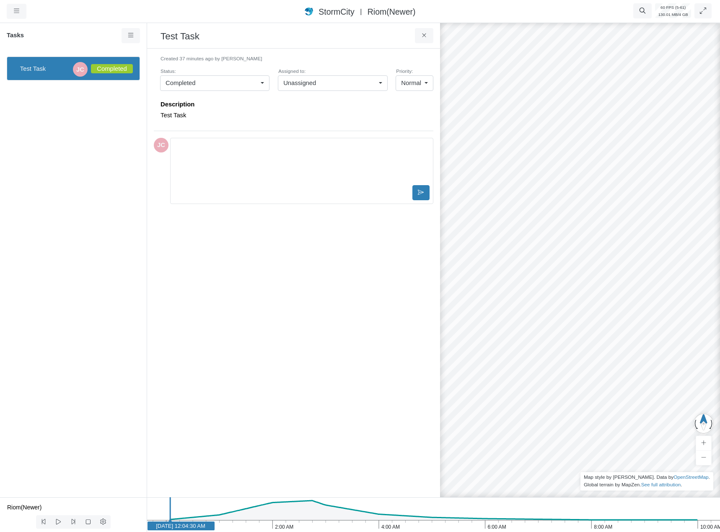
click at [233, 90] on link "Completed" at bounding box center [214, 82] width 109 height 15
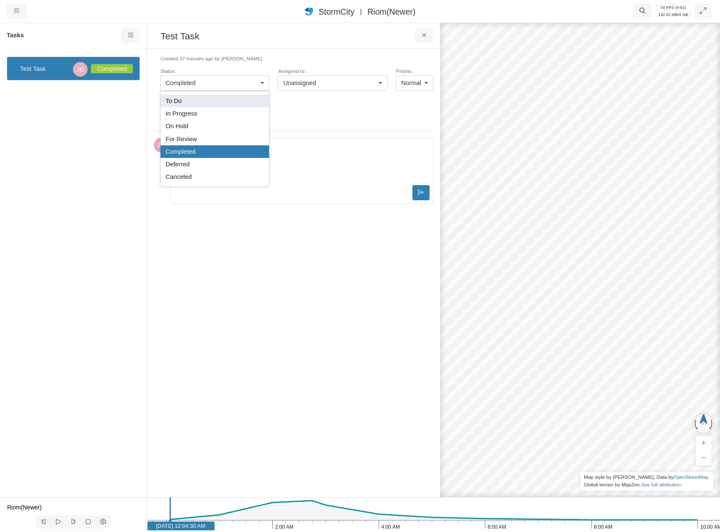
click at [229, 102] on div "To Do" at bounding box center [214, 100] width 98 height 9
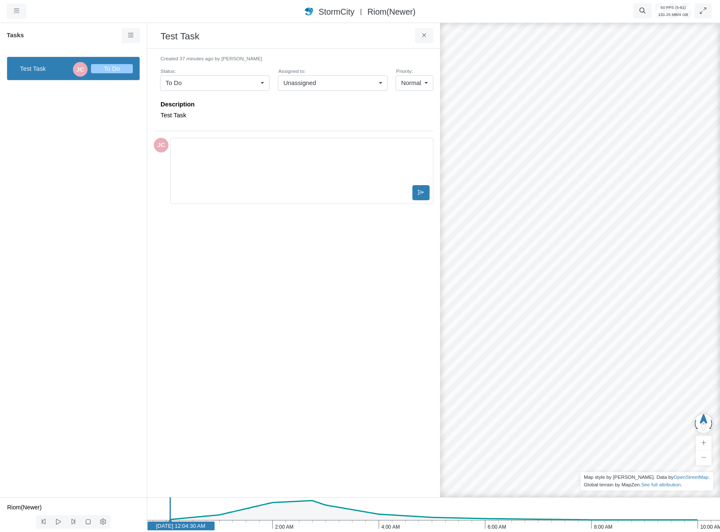
drag, startPoint x: 265, startPoint y: 352, endPoint x: 264, endPoint y: 345, distance: 7.2
click at [266, 352] on div "Created 37 minutes ago by Jesse Cluthe Status: To Do To Do In Progress On Hold …" at bounding box center [293, 272] width 279 height 435
click at [235, 403] on div "Created 37 minutes ago by Jesse Cluthe Status: To Do To Do In Progress On Hold …" at bounding box center [293, 272] width 279 height 435
click at [434, 35] on div "Test Task" at bounding box center [293, 34] width 293 height 27
click at [430, 35] on button at bounding box center [424, 35] width 19 height 15
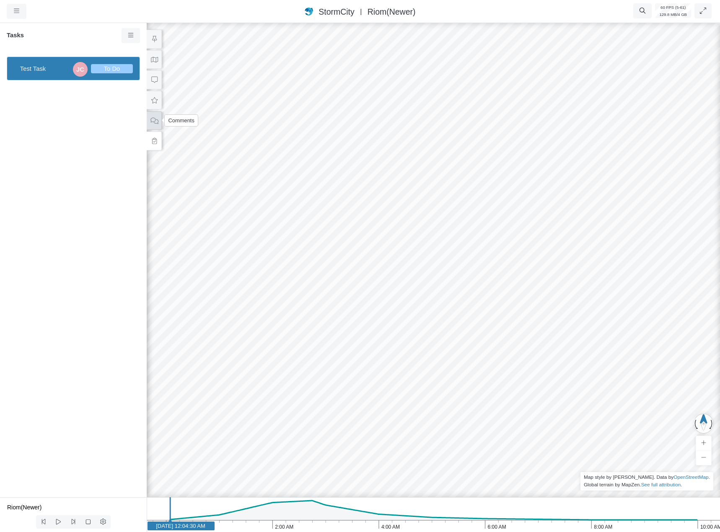
click at [152, 125] on button at bounding box center [154, 120] width 15 height 19
click at [317, 186] on div at bounding box center [433, 276] width 720 height 511
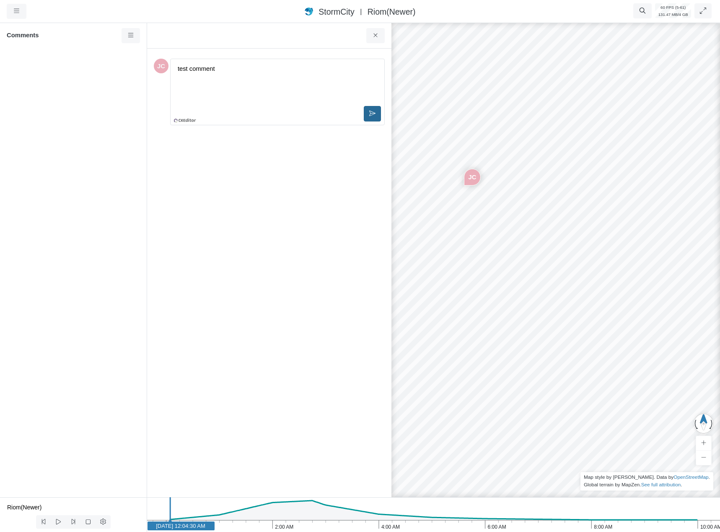
drag, startPoint x: 364, startPoint y: 113, endPoint x: 364, endPoint y: 117, distance: 4.3
click at [365, 112] on button at bounding box center [372, 113] width 17 height 15
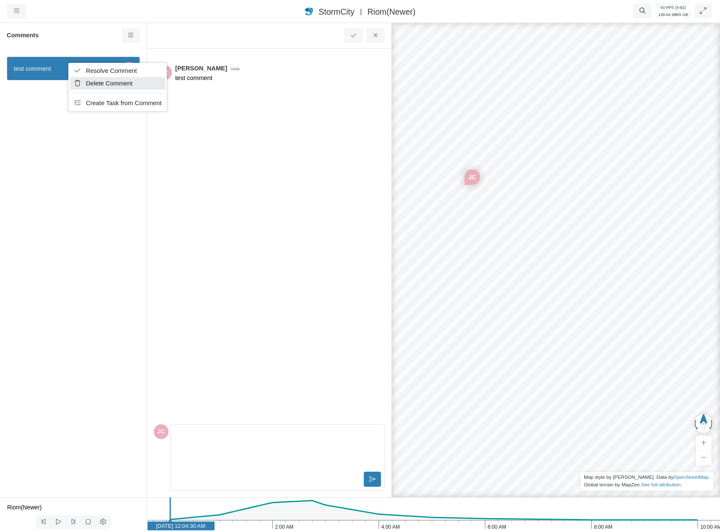
click at [102, 84] on span "Delete Comment" at bounding box center [109, 83] width 46 height 7
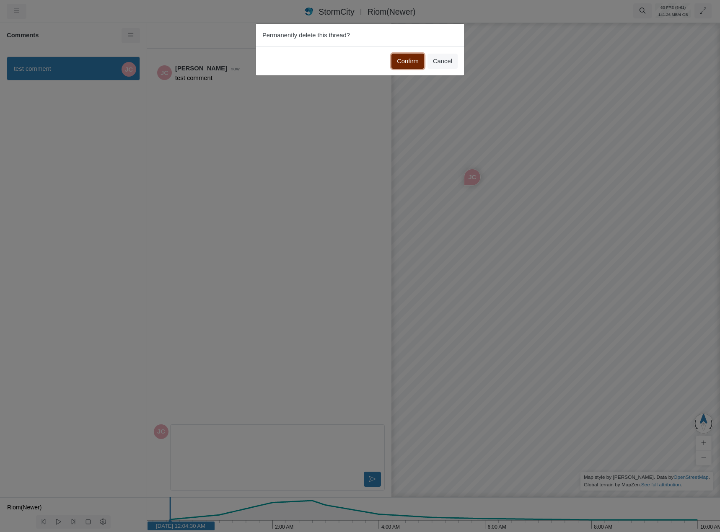
click at [400, 63] on button "Confirm" at bounding box center [407, 61] width 33 height 15
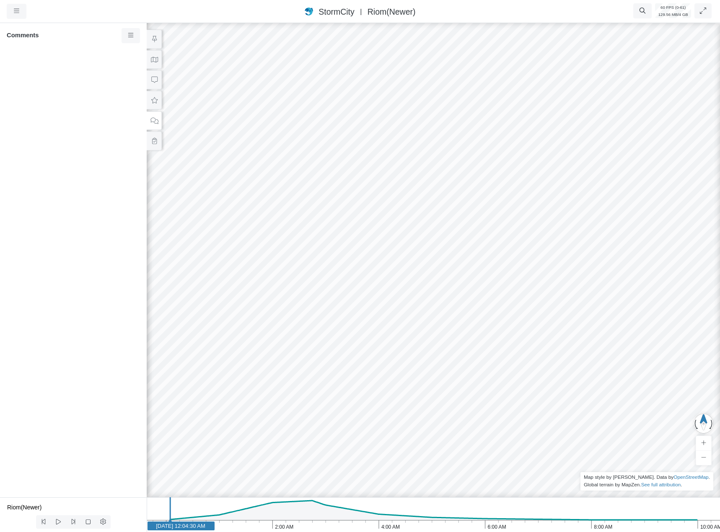
click at [103, 72] on div at bounding box center [73, 273] width 147 height 447
click at [106, 245] on div at bounding box center [73, 273] width 147 height 447
click at [439, 315] on div at bounding box center [433, 276] width 720 height 511
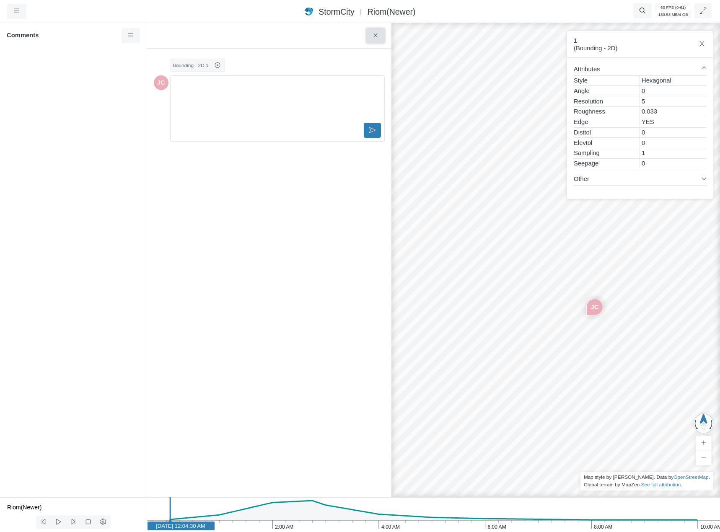
click at [376, 35] on icon at bounding box center [375, 36] width 4 height 4
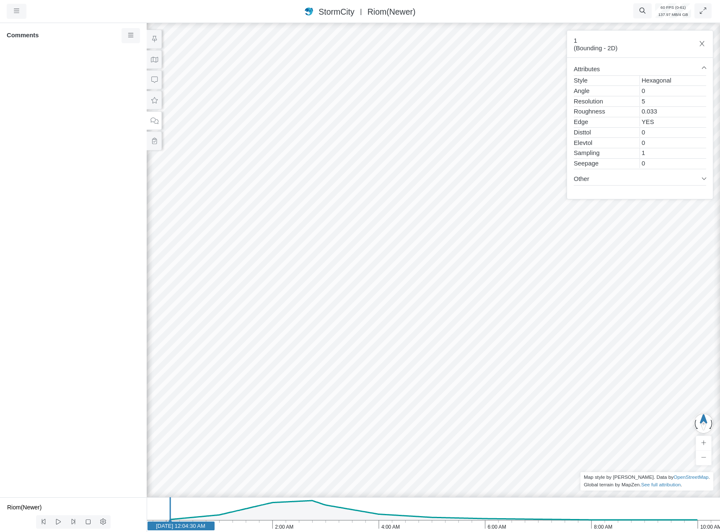
drag, startPoint x: 435, startPoint y: 205, endPoint x: 415, endPoint y: 278, distance: 75.4
click at [415, 278] on div at bounding box center [433, 276] width 720 height 511
click at [419, 257] on div at bounding box center [433, 276] width 720 height 511
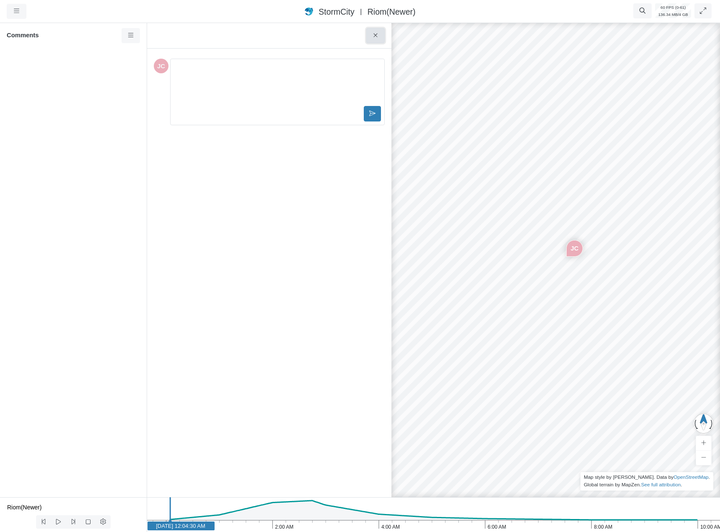
click at [379, 38] on icon at bounding box center [376, 35] width 8 height 6
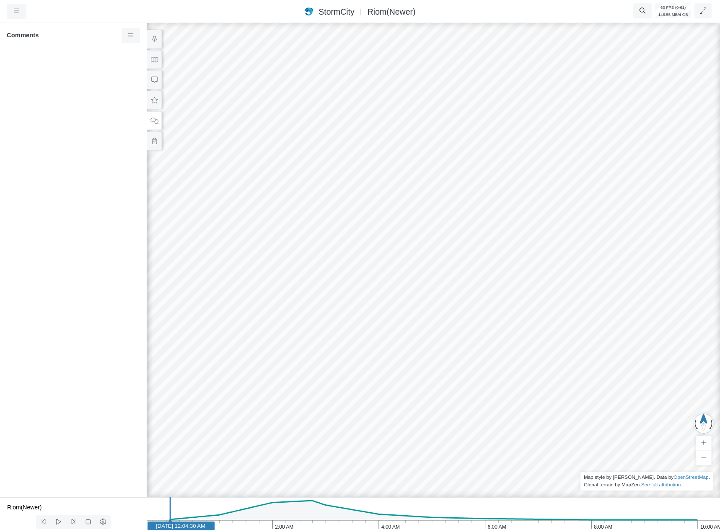
click at [425, 263] on div at bounding box center [433, 276] width 720 height 511
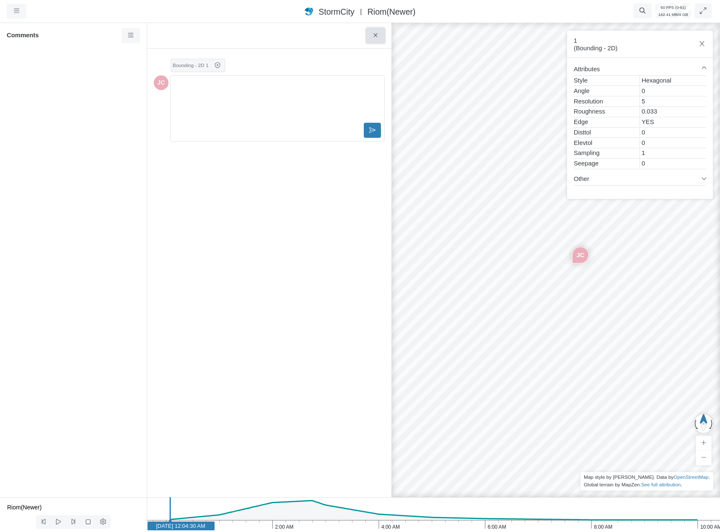
click at [382, 39] on button at bounding box center [375, 35] width 19 height 15
